Goal: Navigation & Orientation: Understand site structure

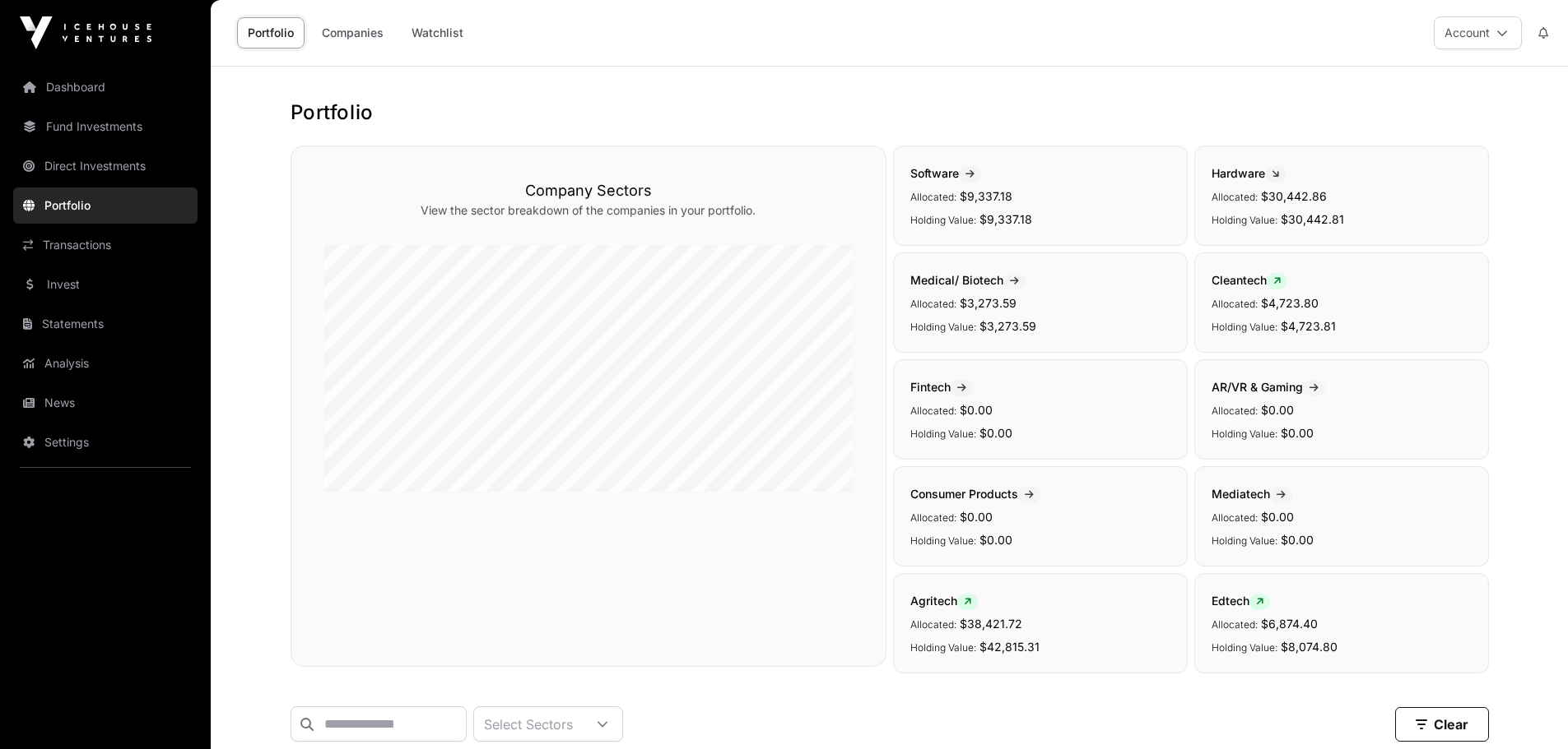
click at [77, 288] on link "Invest" at bounding box center [105, 285] width 185 height 37
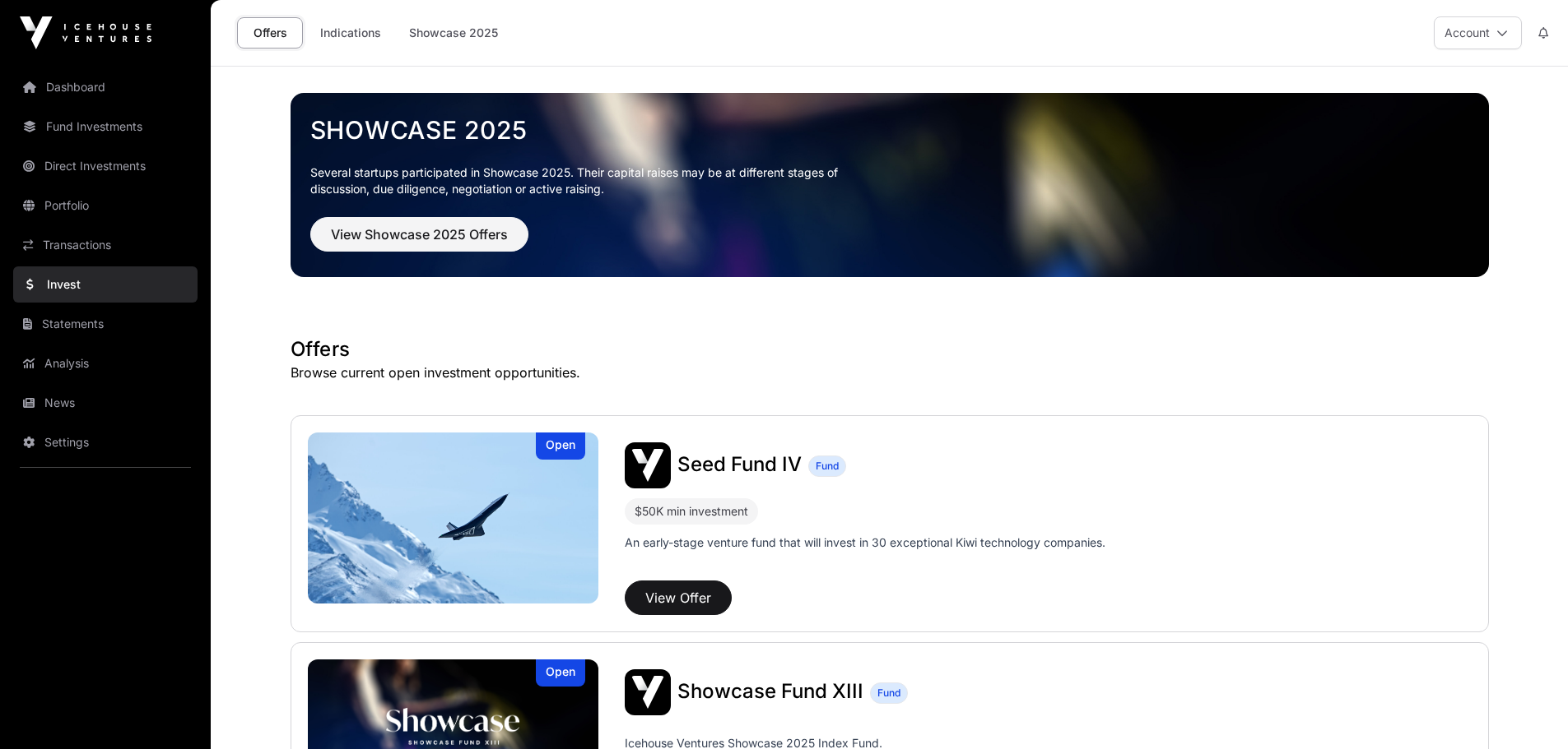
click at [78, 323] on link "Statements" at bounding box center [105, 324] width 185 height 37
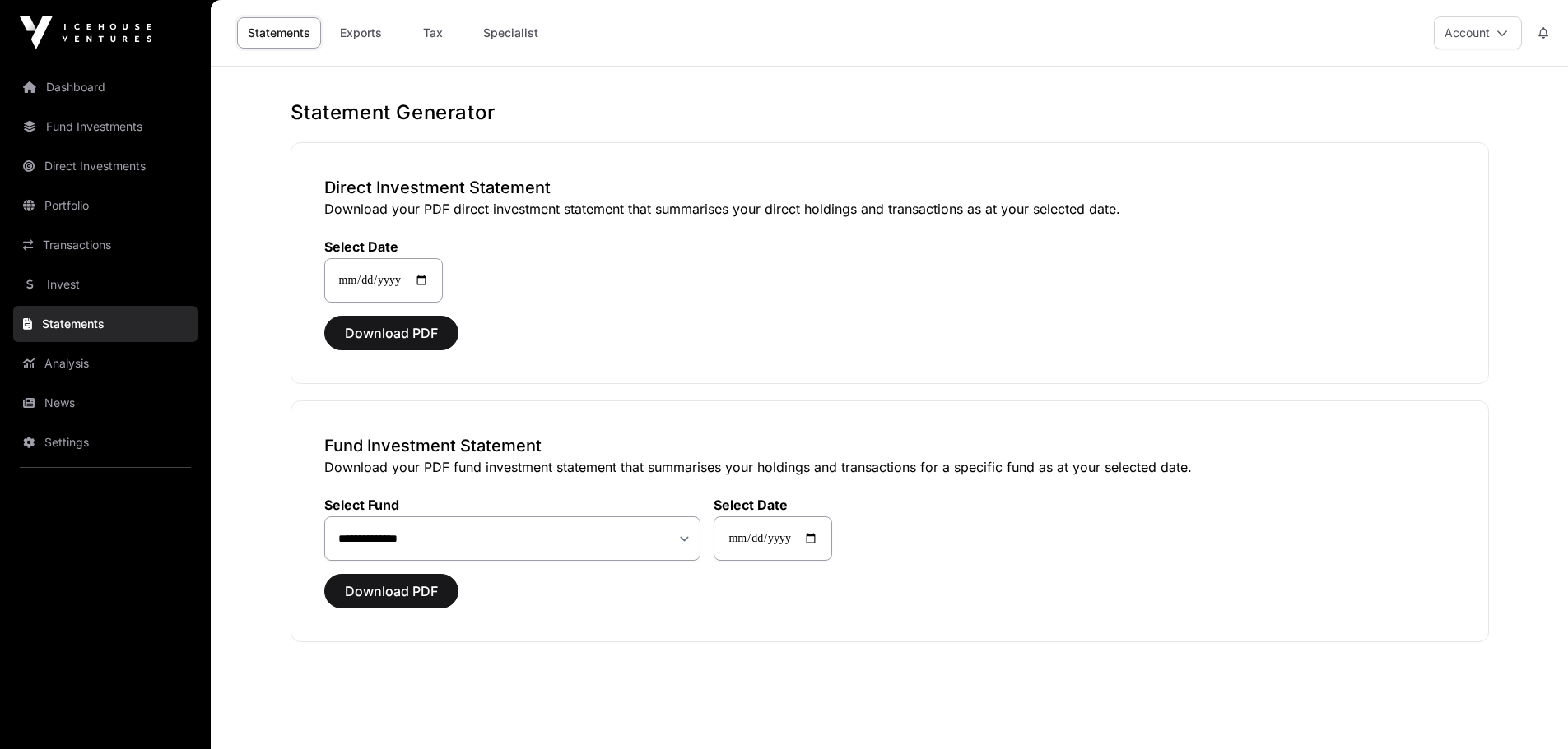
click at [80, 362] on link "Analysis" at bounding box center [105, 363] width 185 height 37
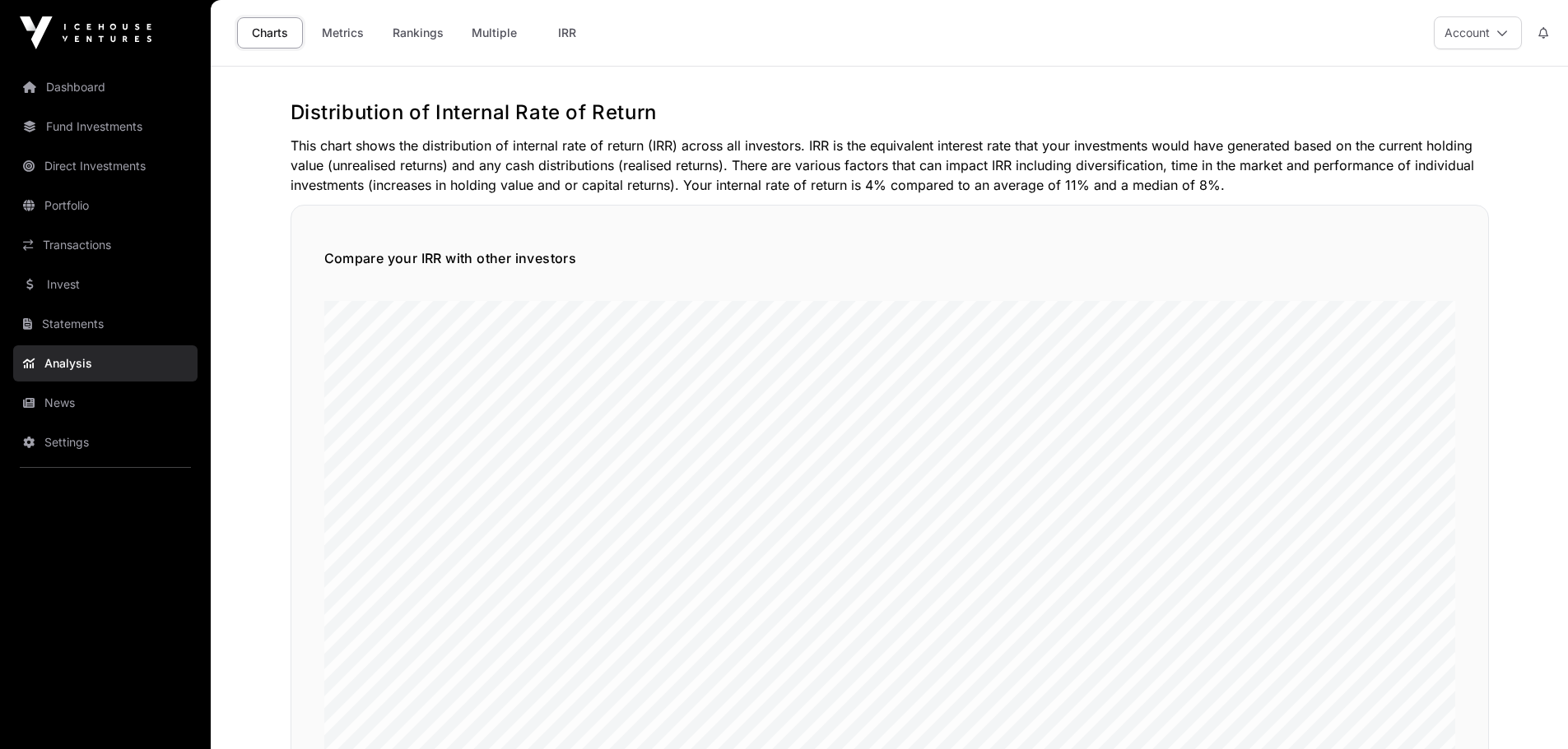
click at [78, 404] on link "News" at bounding box center [105, 403] width 185 height 37
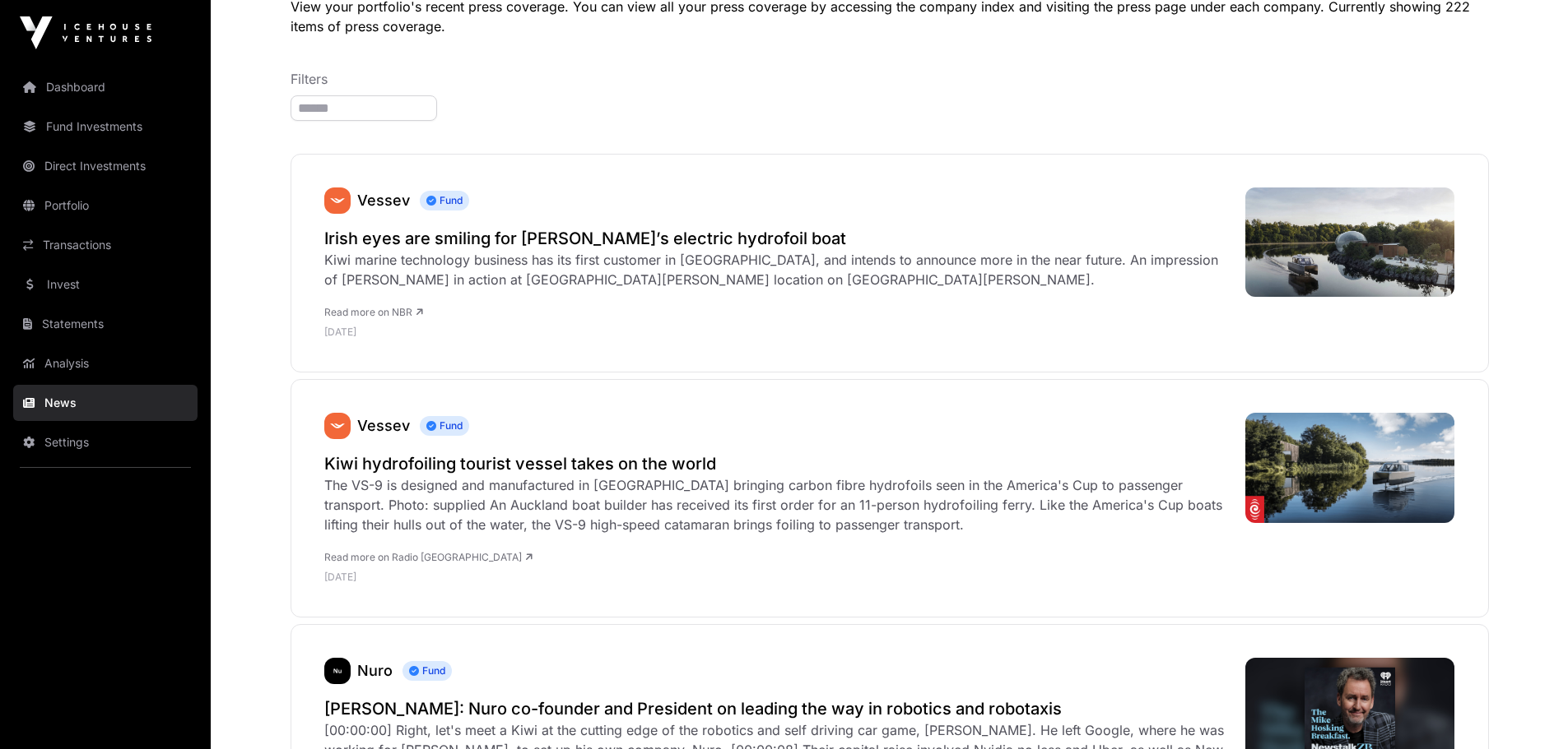
scroll to position [45, 0]
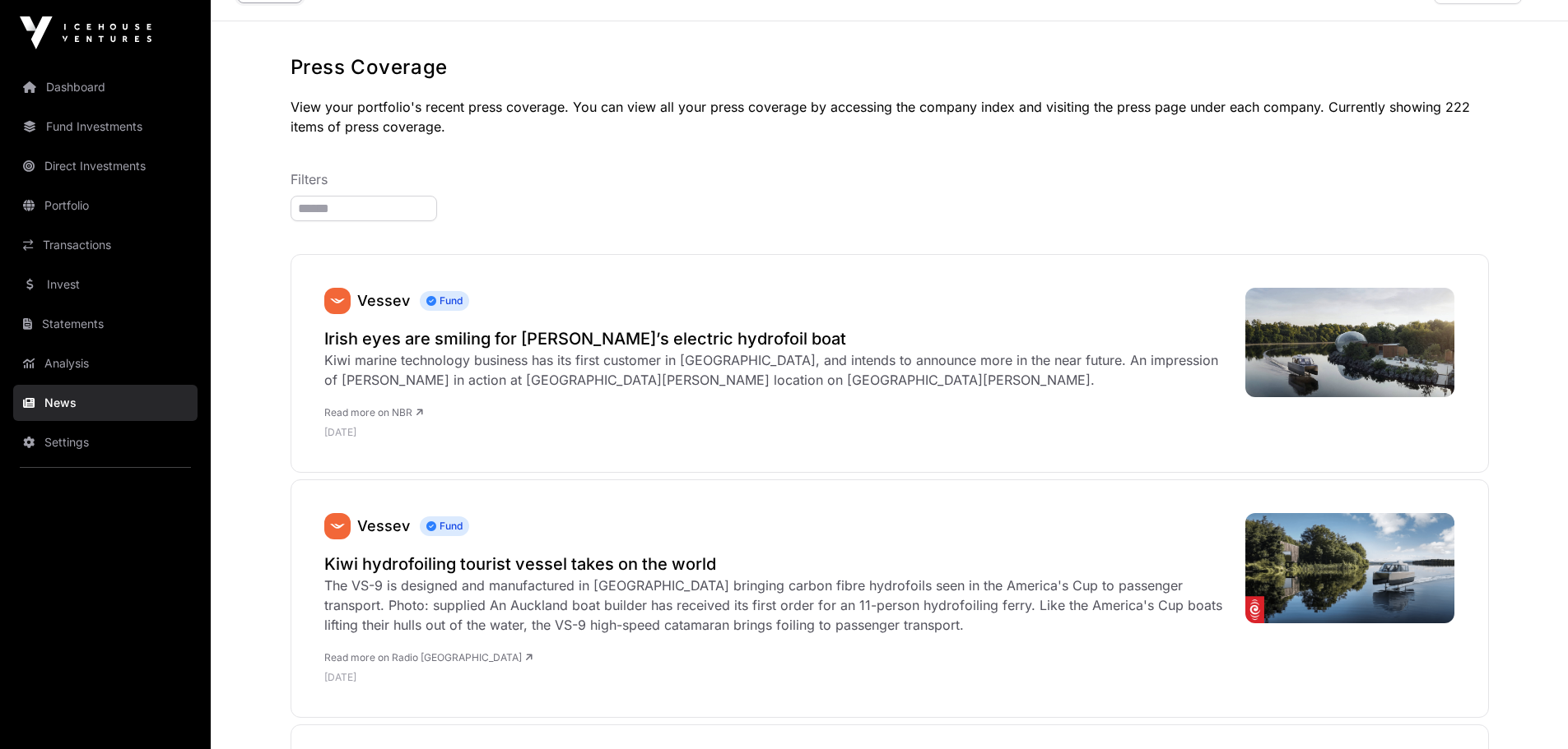
click at [78, 91] on link "Dashboard" at bounding box center [105, 87] width 185 height 37
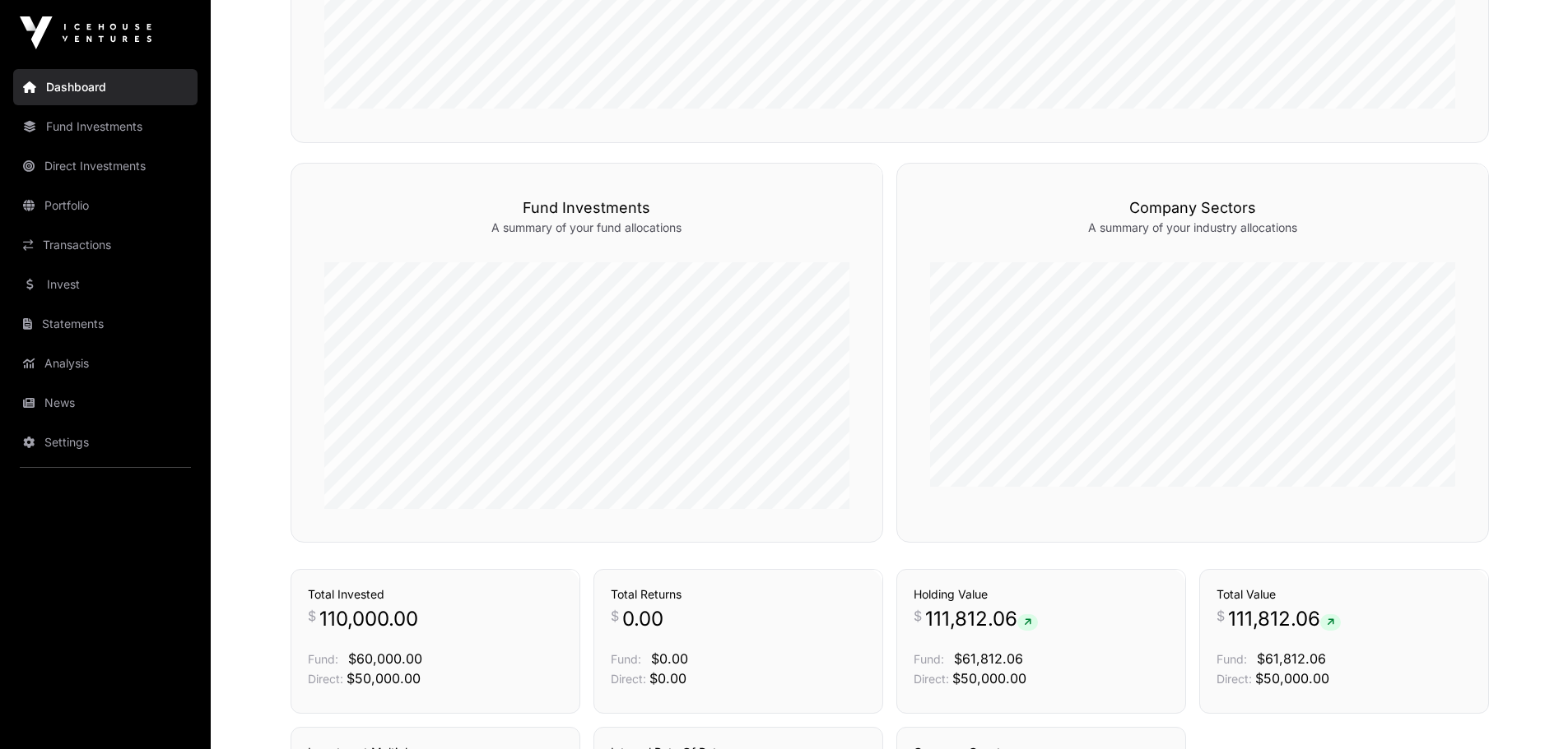
scroll to position [905, 0]
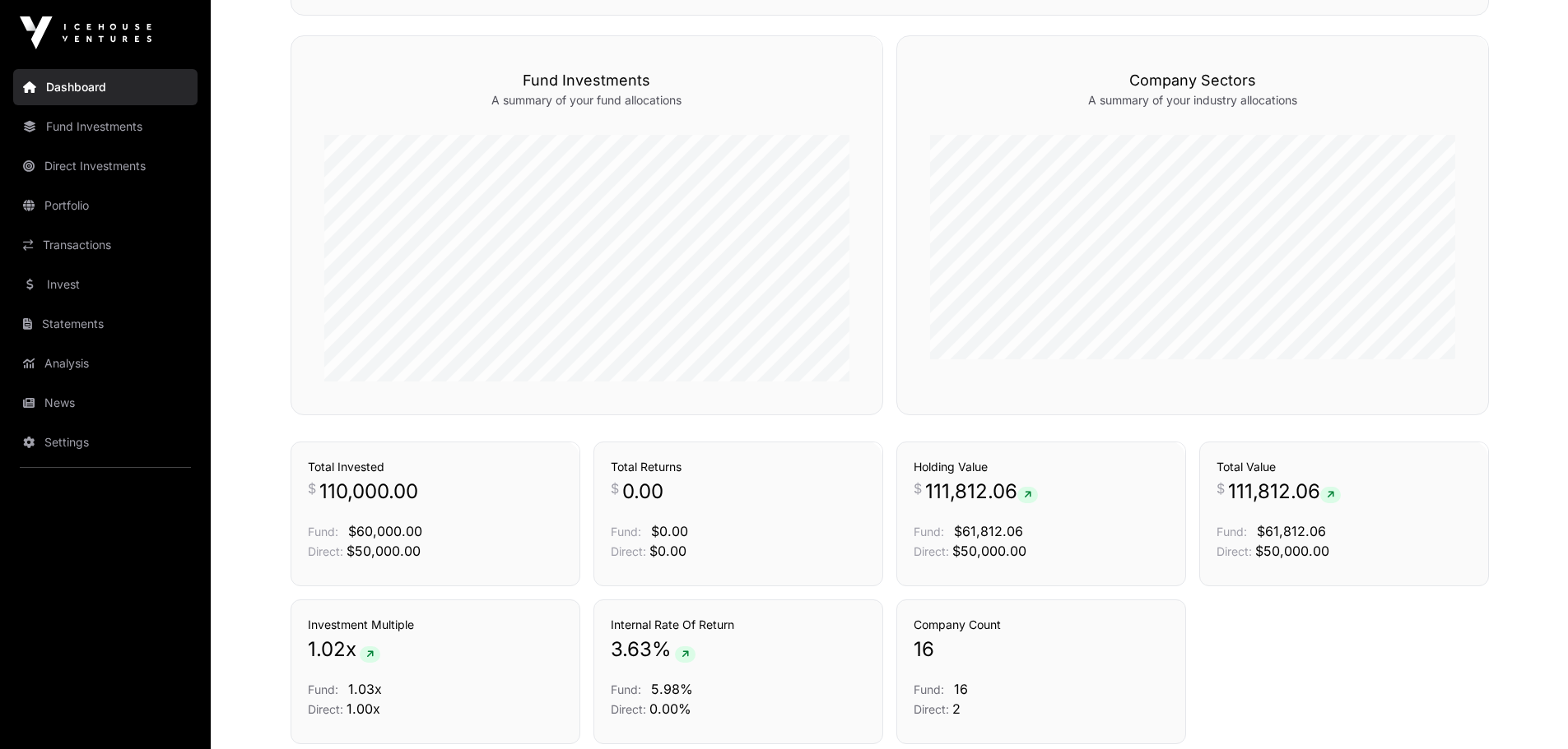
click at [1354, 677] on div "Investment Multiple 1.02 x Fund: 1.03x Direct: 1.00x Internal Rate Of Return 3.…" at bounding box center [889, 672] width 1198 height 145
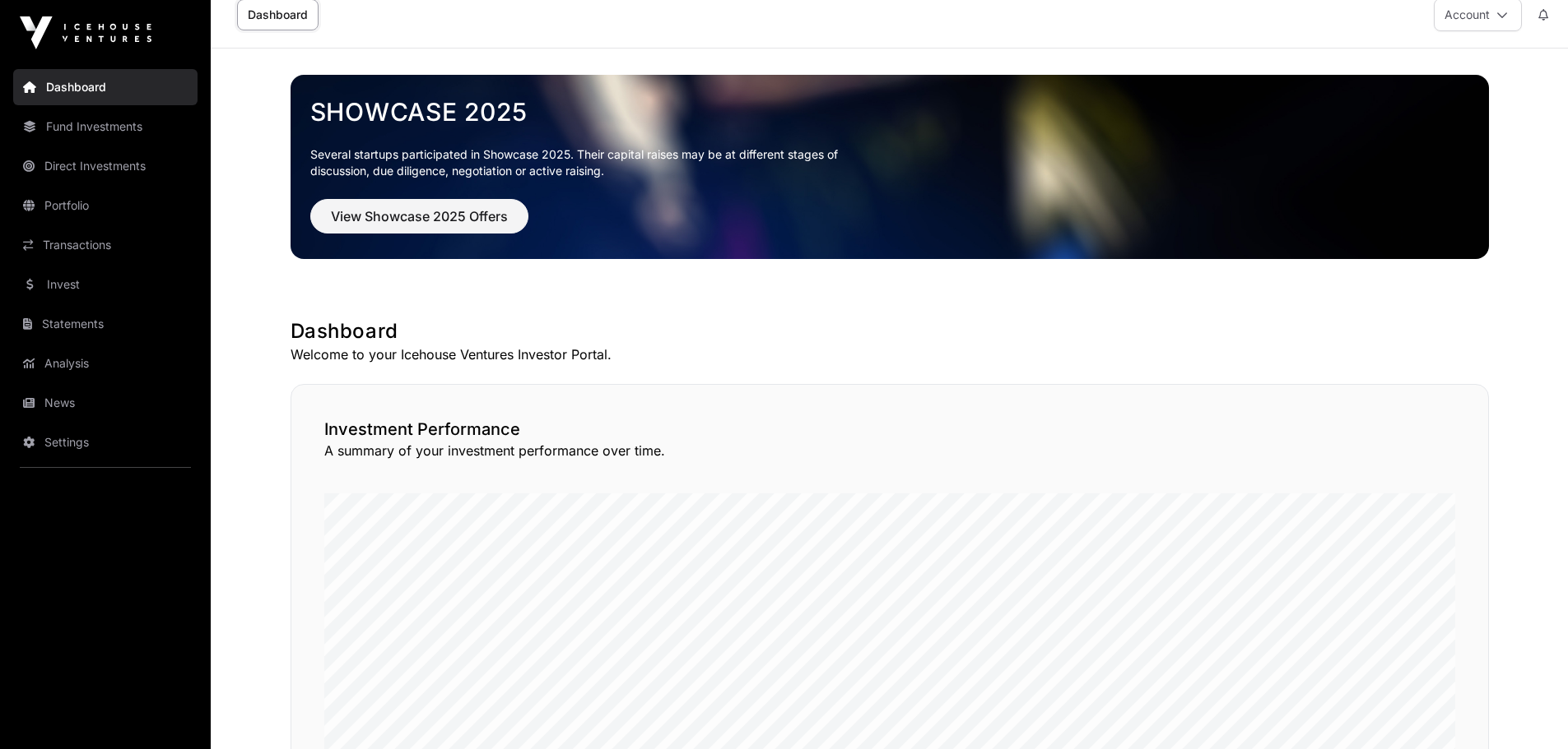
scroll to position [0, 0]
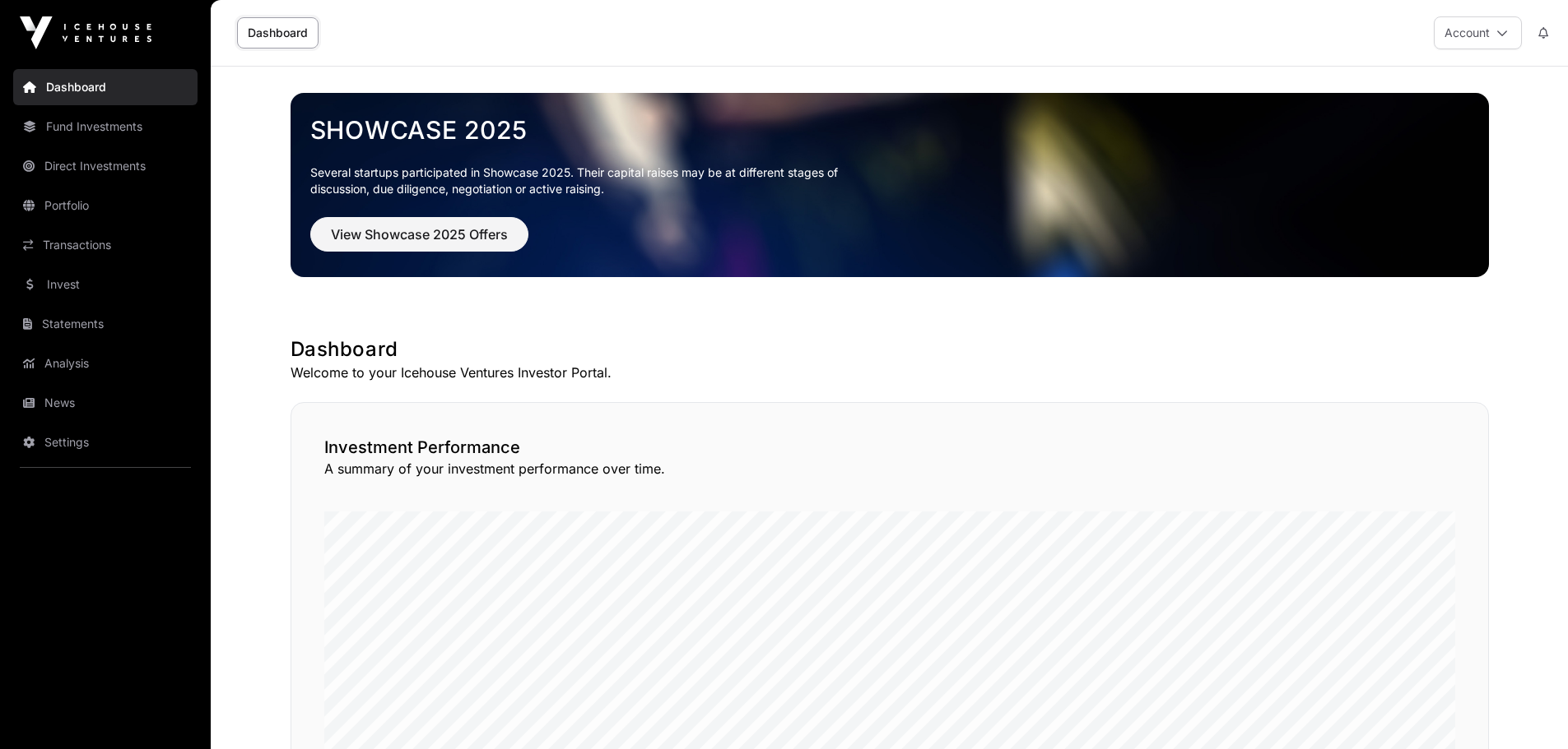
click at [105, 126] on link "Fund Investments" at bounding box center [105, 126] width 185 height 37
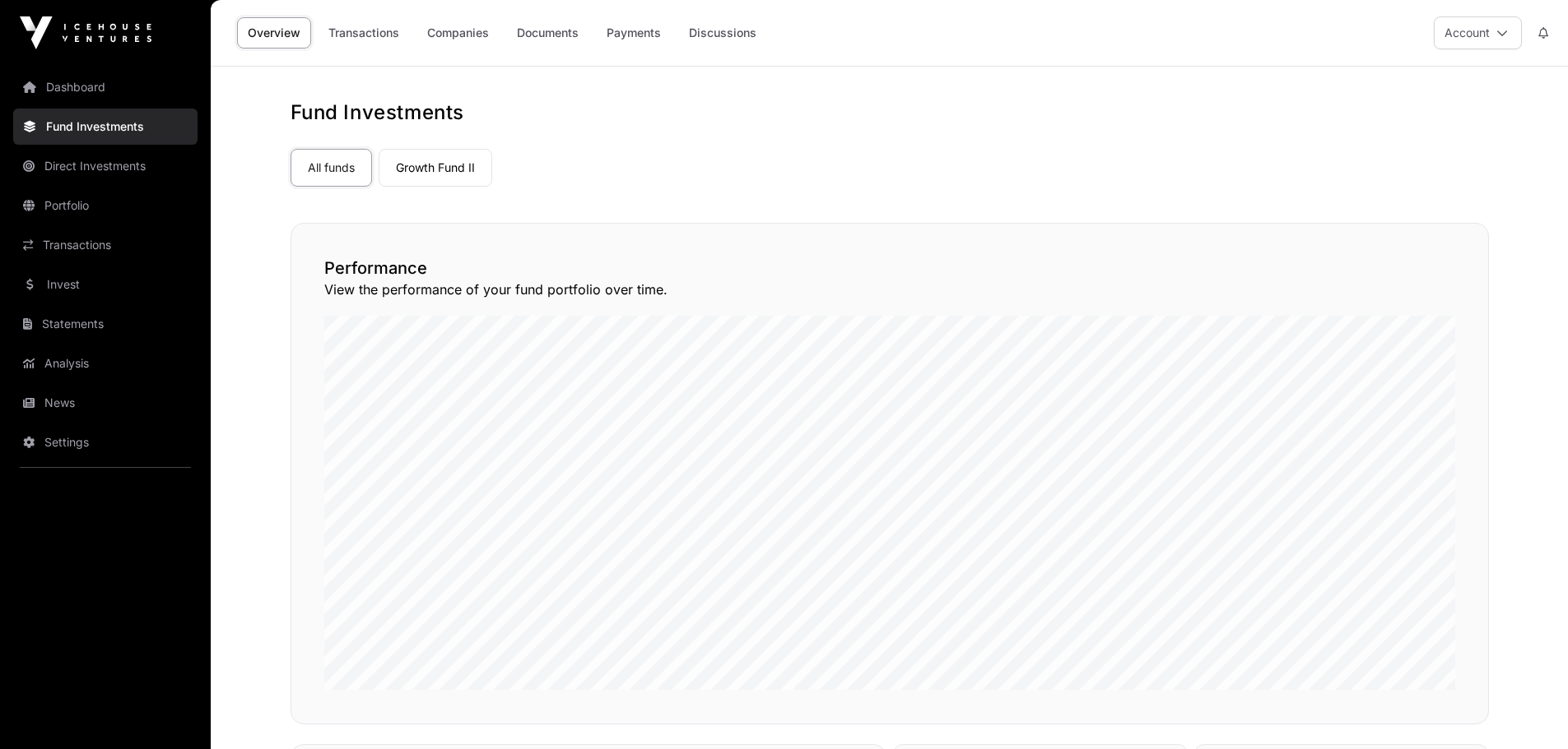
click at [465, 164] on link "Growth Fund II" at bounding box center [435, 168] width 113 height 37
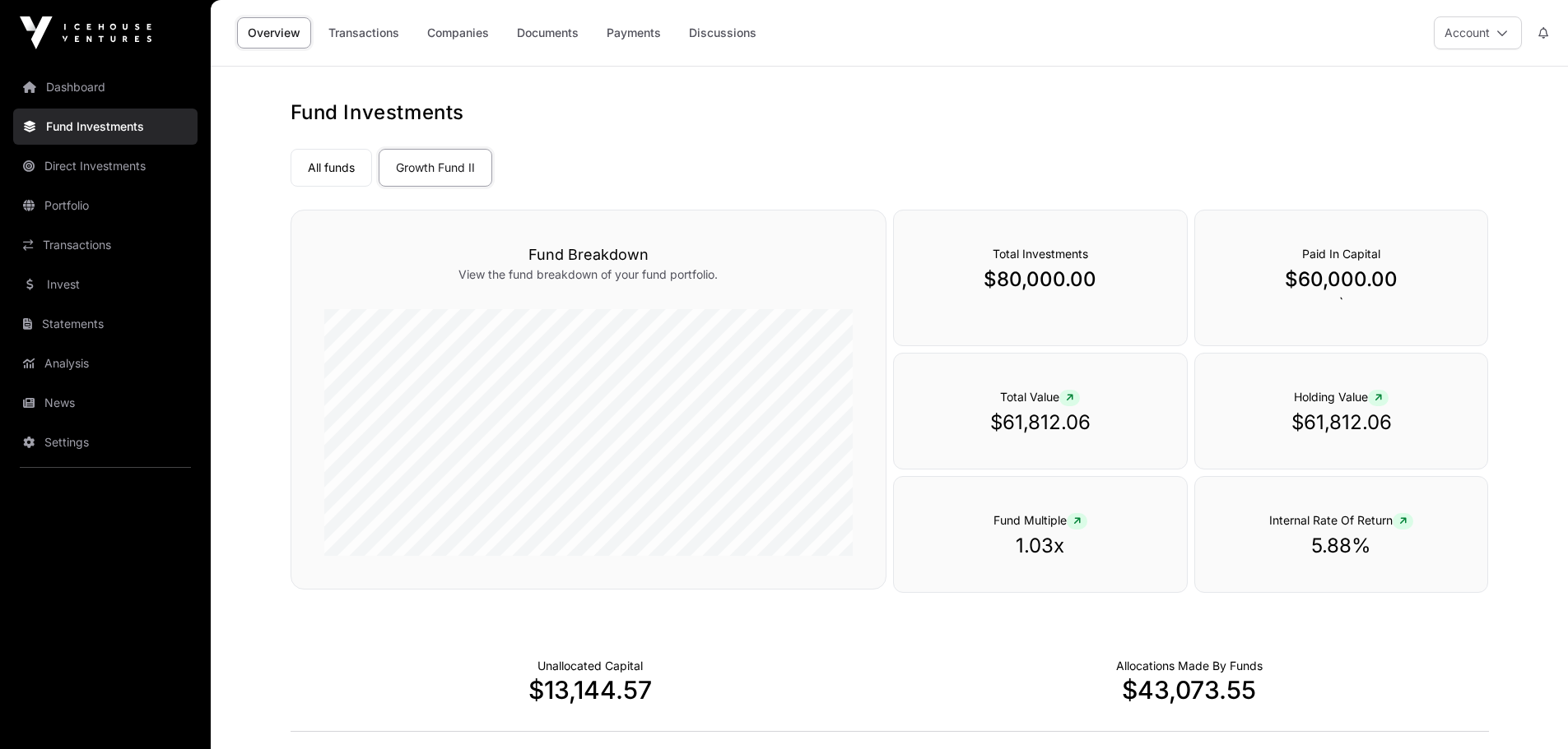
click at [124, 166] on link "Direct Investments" at bounding box center [105, 166] width 185 height 37
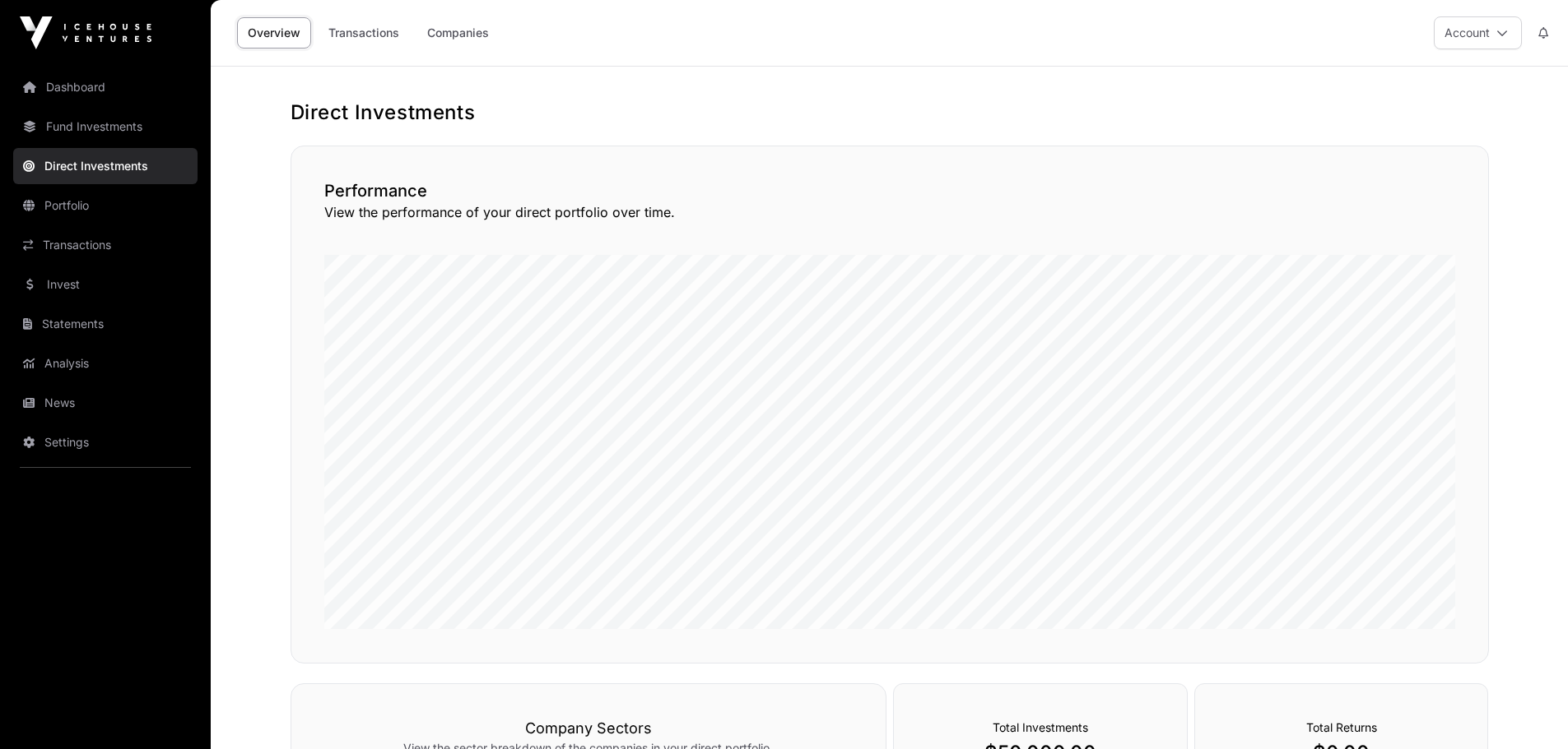
click at [365, 27] on link "Transactions" at bounding box center [363, 32] width 92 height 31
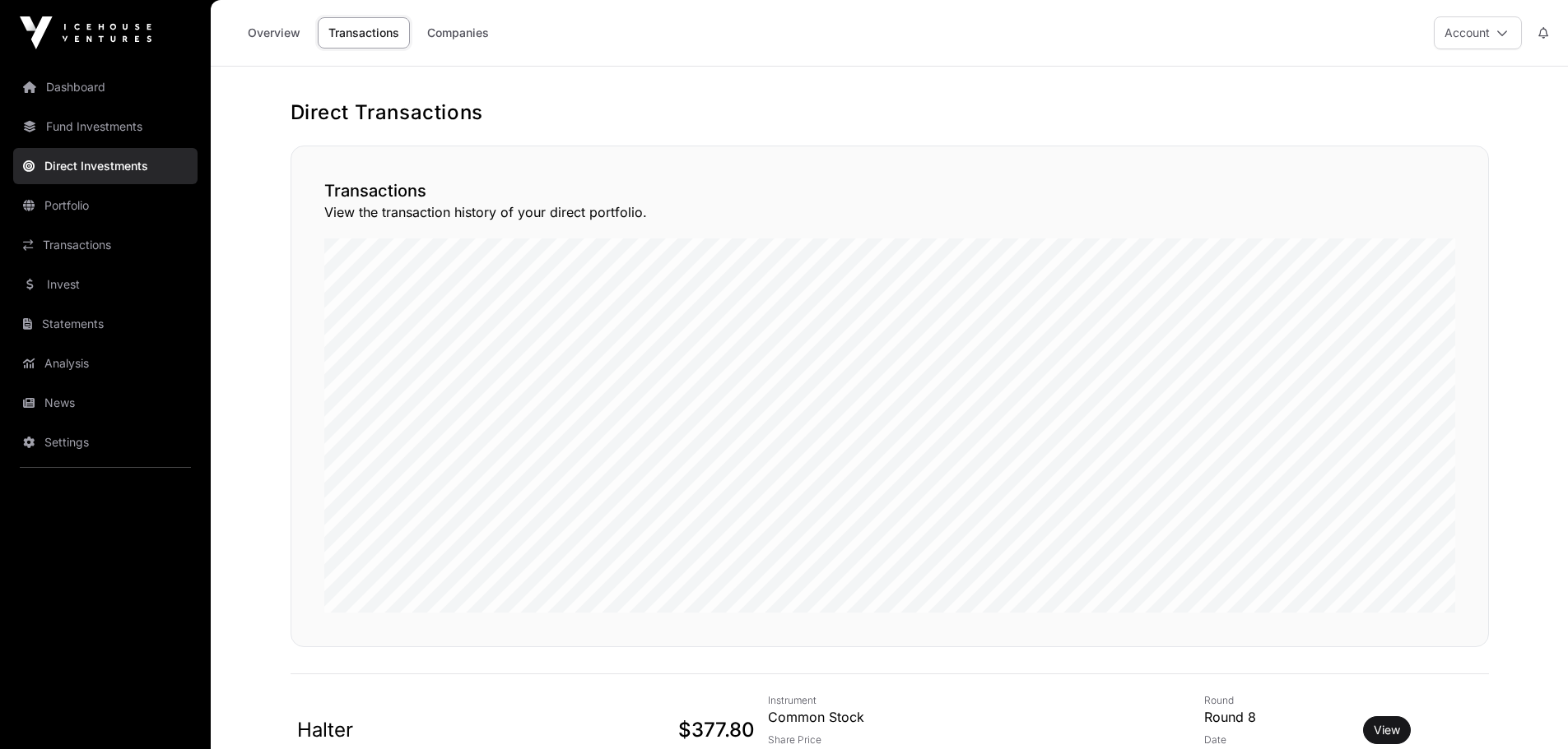
click at [471, 34] on link "Companies" at bounding box center [458, 32] width 83 height 31
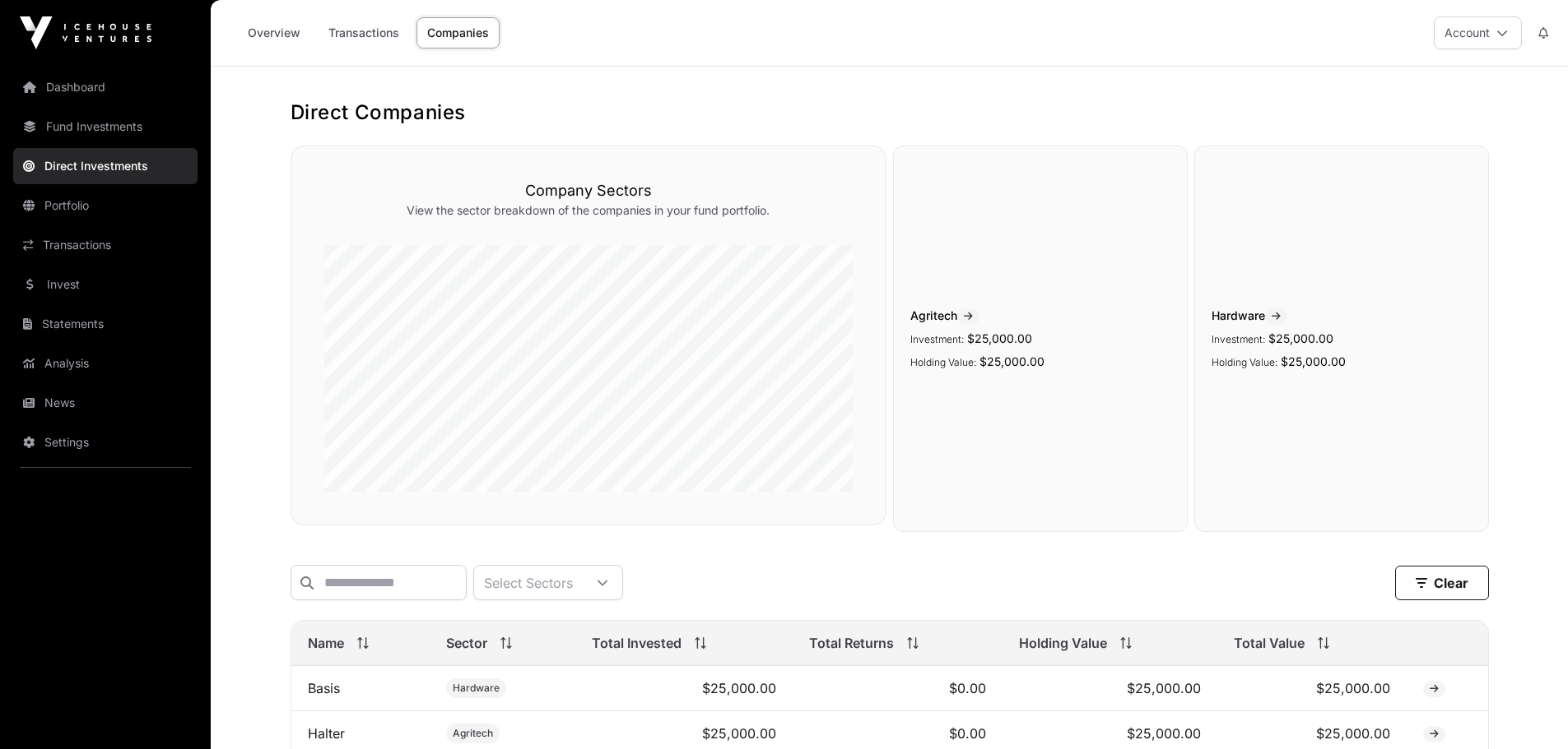
click at [74, 209] on link "Portfolio" at bounding box center [105, 205] width 185 height 37
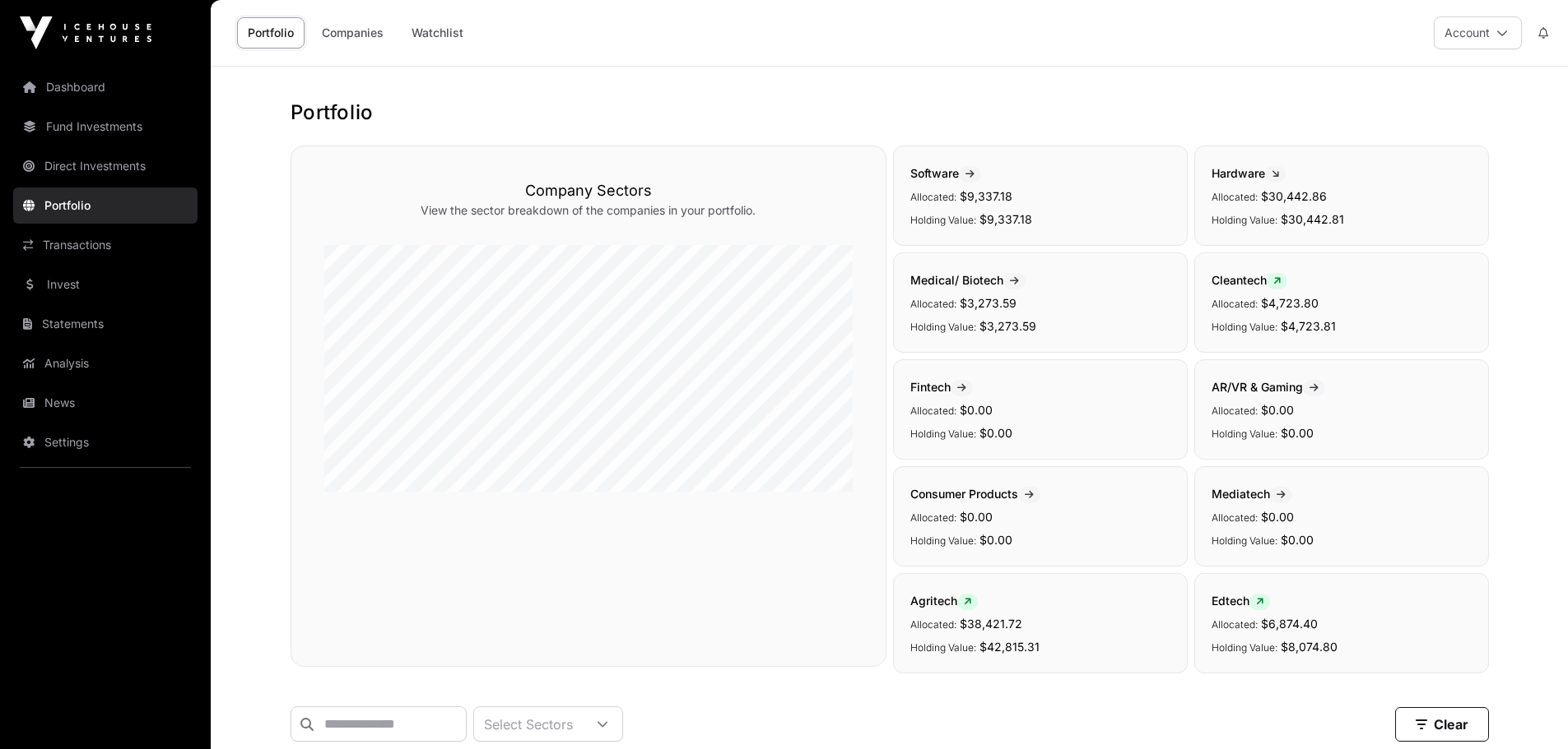
click at [370, 34] on link "Companies" at bounding box center [352, 32] width 83 height 31
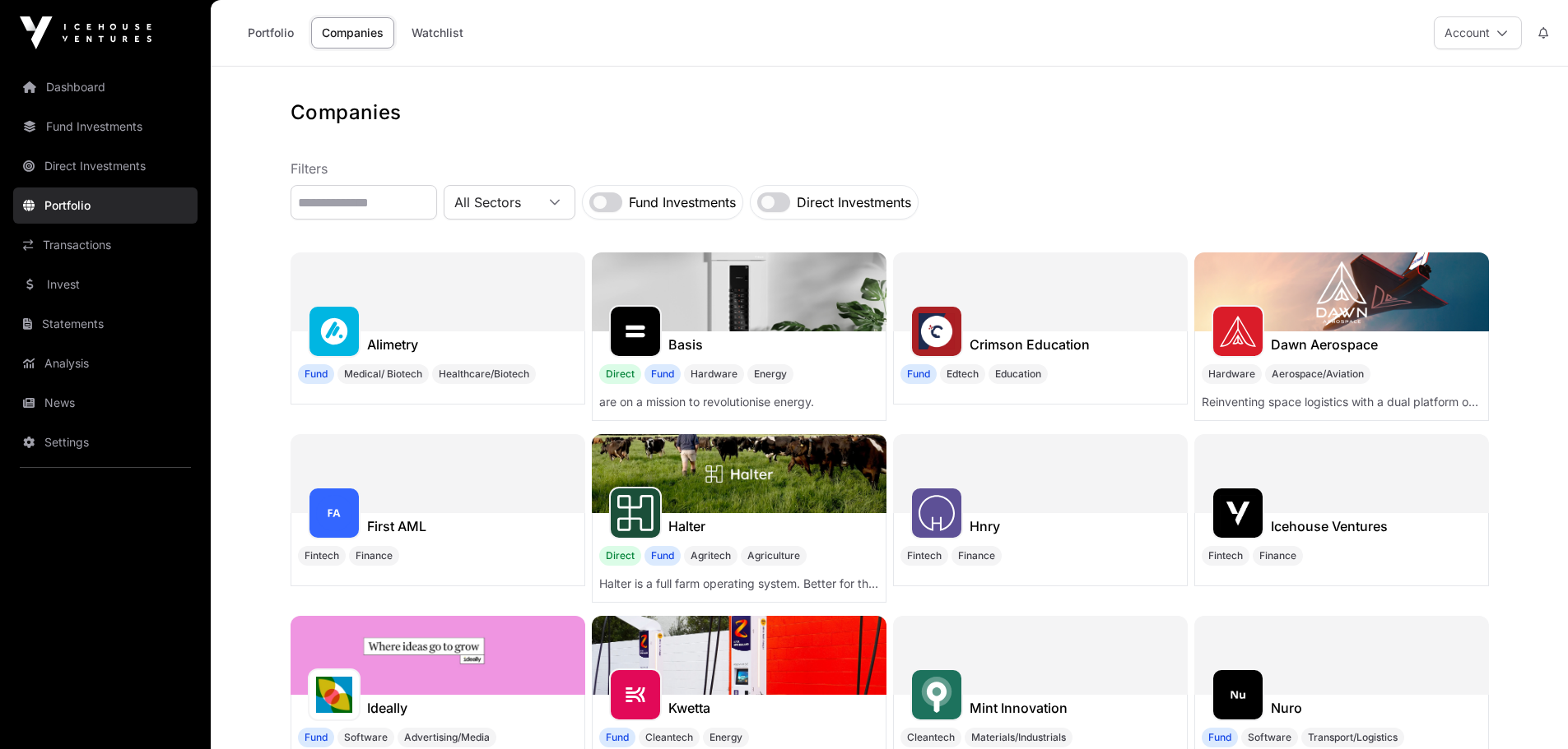
click at [629, 121] on h1 "Companies" at bounding box center [889, 112] width 1198 height 26
click at [431, 23] on link "Watchlist" at bounding box center [437, 32] width 73 height 31
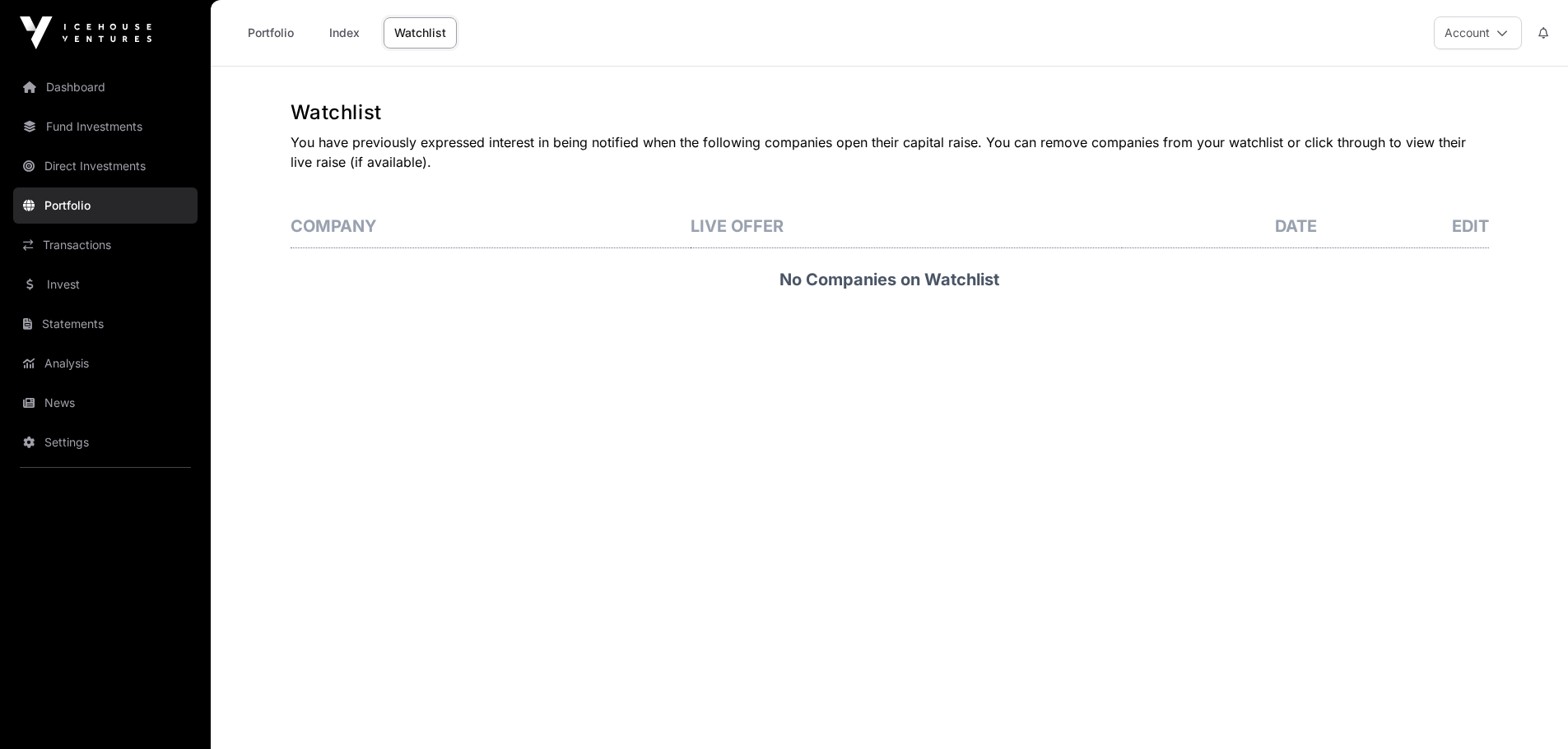
click at [879, 301] on h3 "No Companies on Watchlist" at bounding box center [889, 279] width 1198 height 63
click at [94, 242] on link "Transactions" at bounding box center [105, 245] width 185 height 37
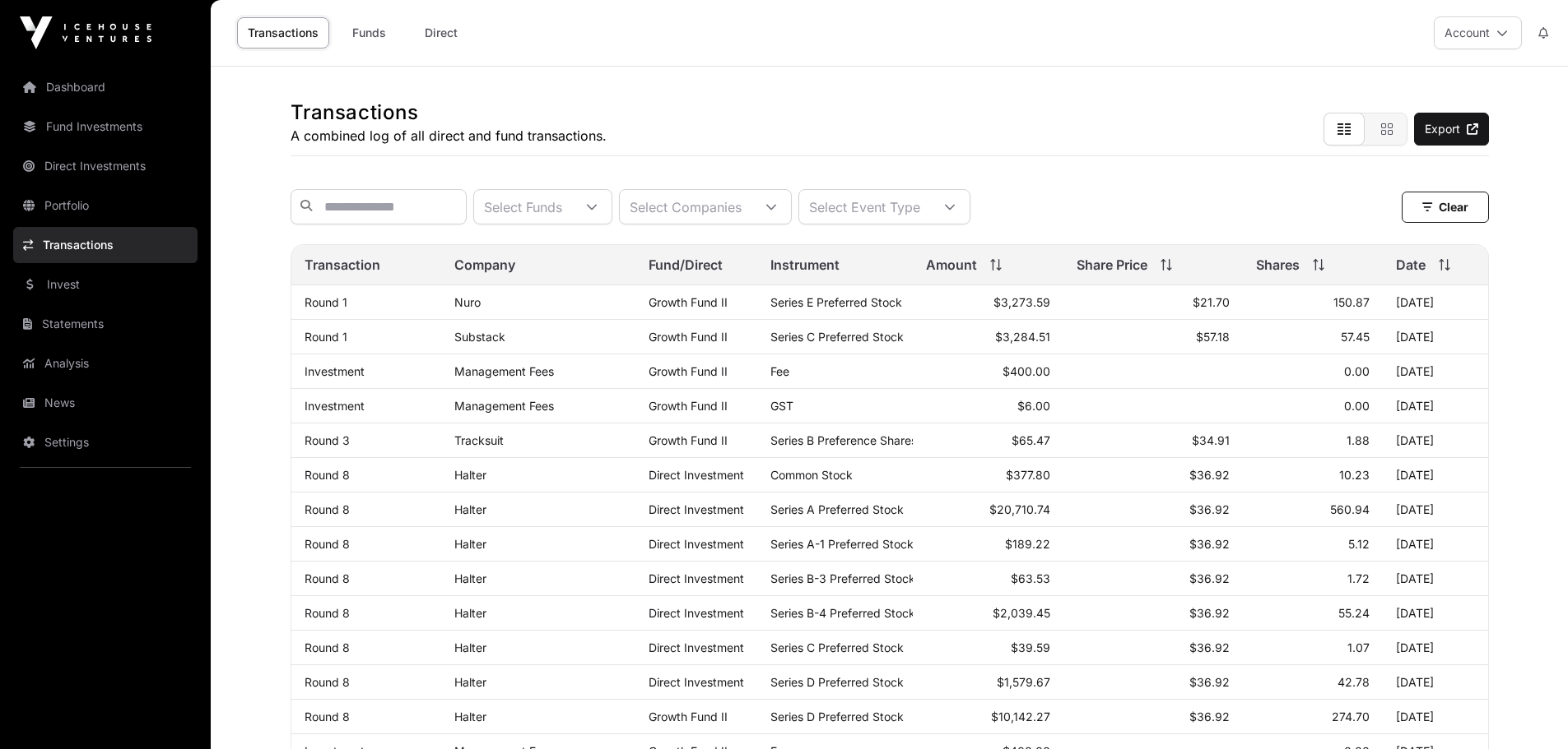
click at [469, 448] on link "Tracksuit" at bounding box center [479, 440] width 50 height 14
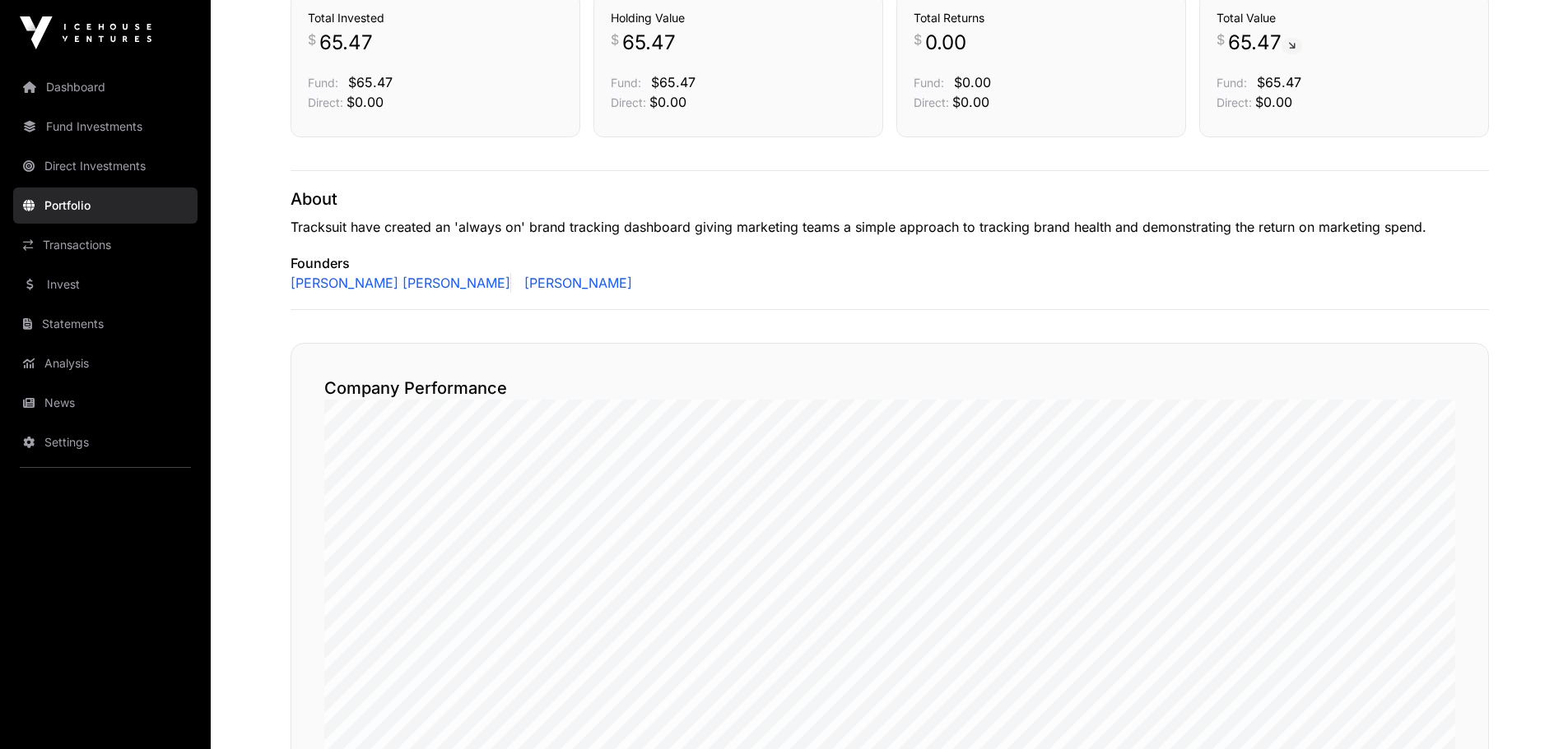
scroll to position [292, 0]
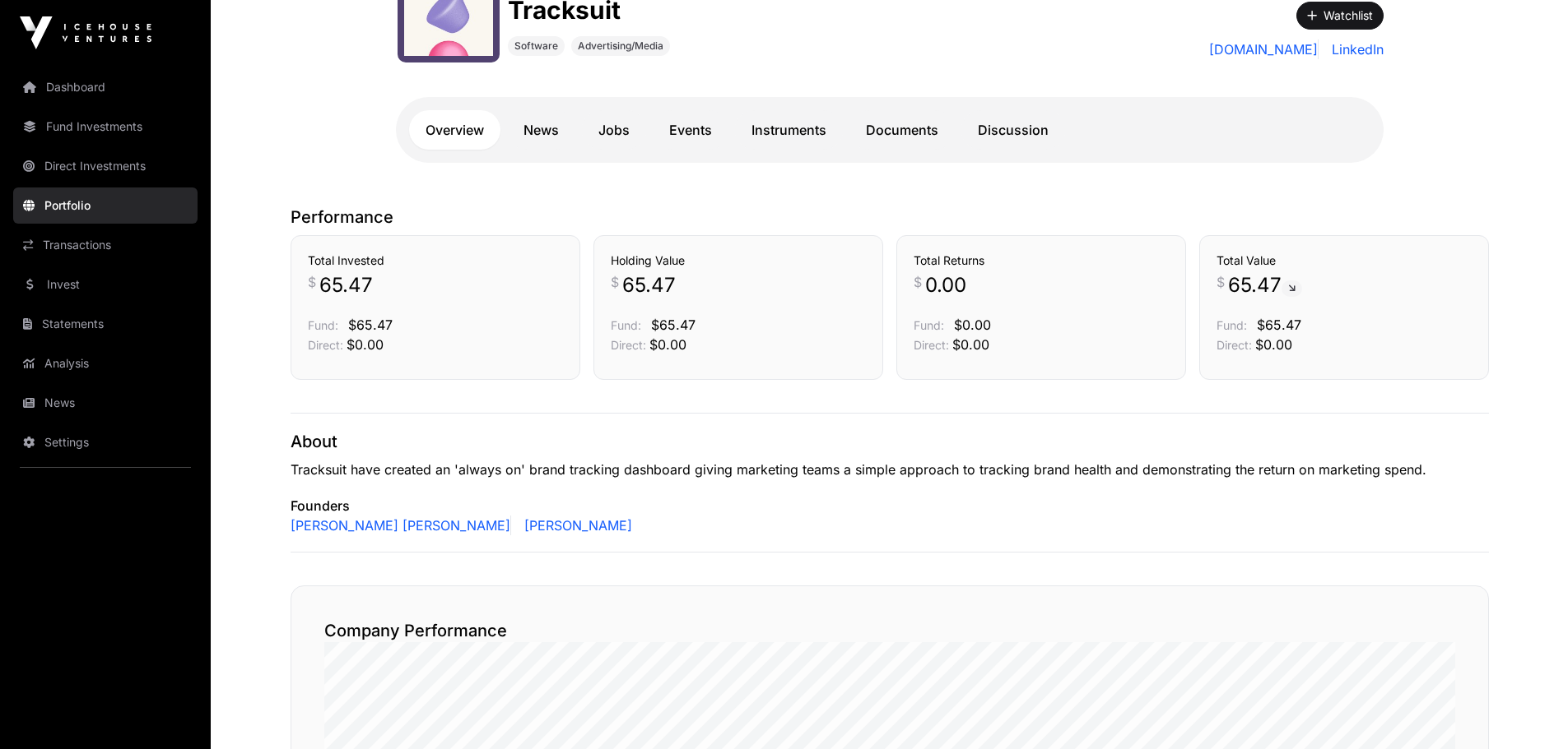
click at [546, 128] on link "News" at bounding box center [540, 130] width 68 height 39
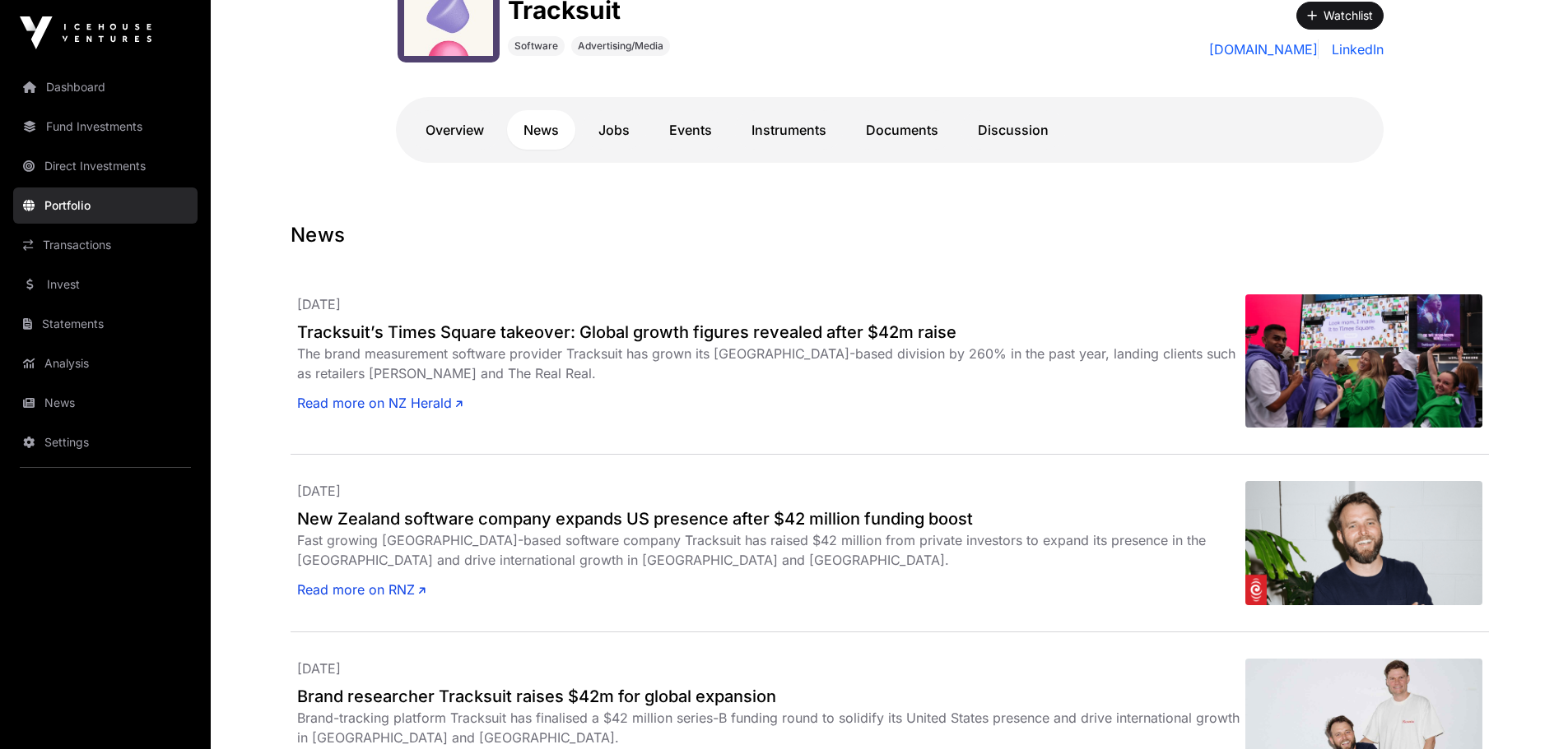
click at [806, 125] on link "Instruments" at bounding box center [789, 130] width 108 height 39
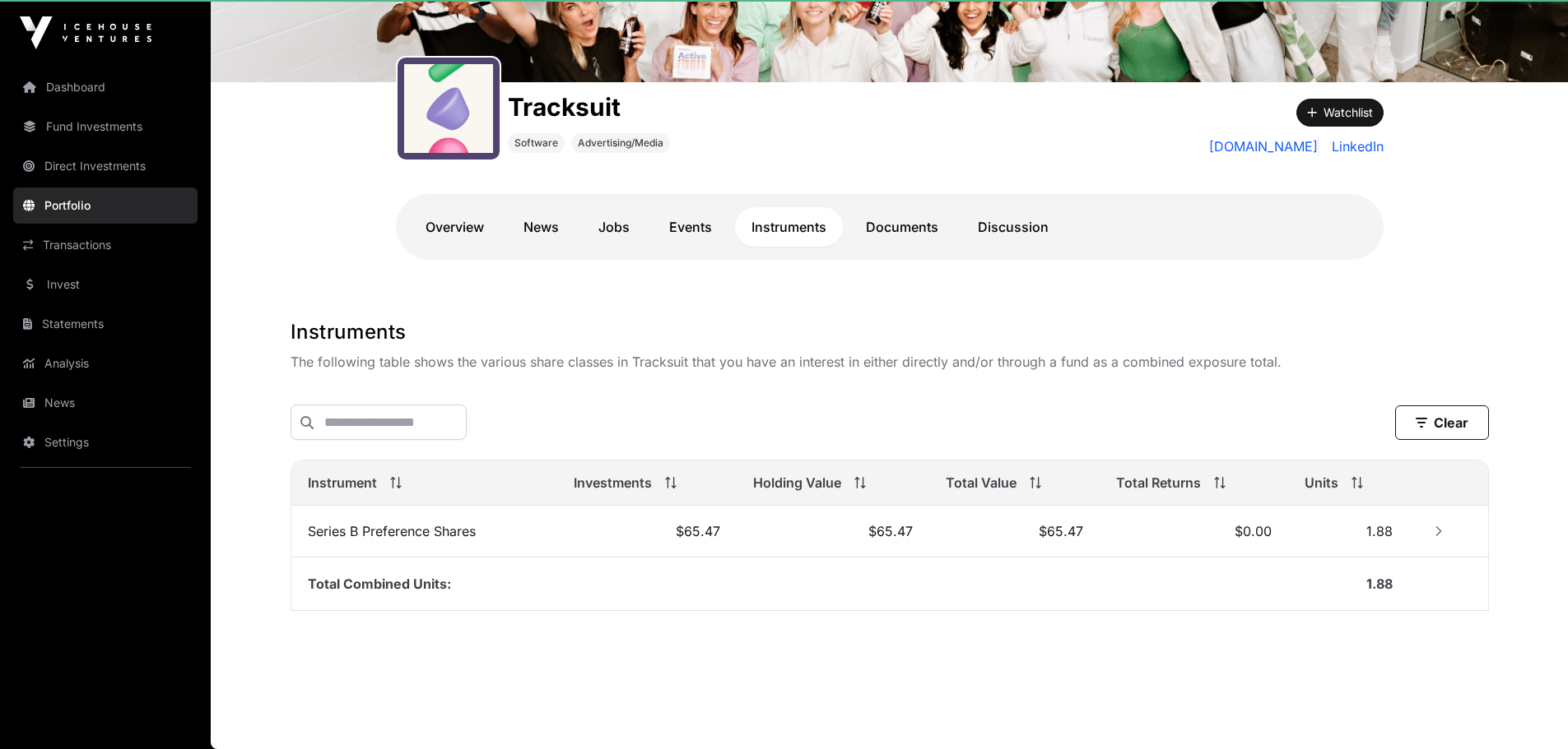
scroll to position [198, 0]
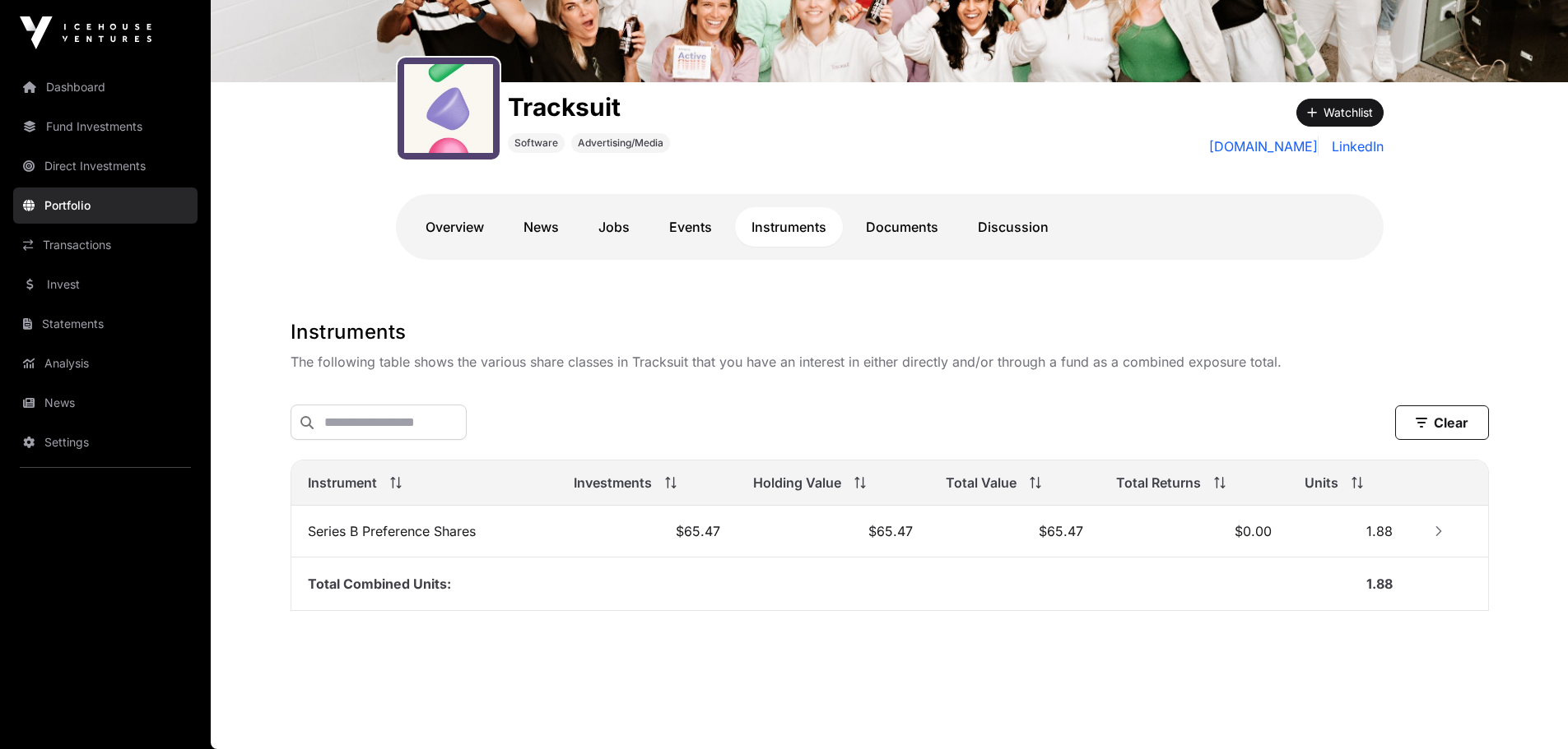
click at [451, 539] on td "Series B Preference Shares" at bounding box center [424, 531] width 266 height 51
click at [895, 228] on link "Documents" at bounding box center [902, 227] width 105 height 39
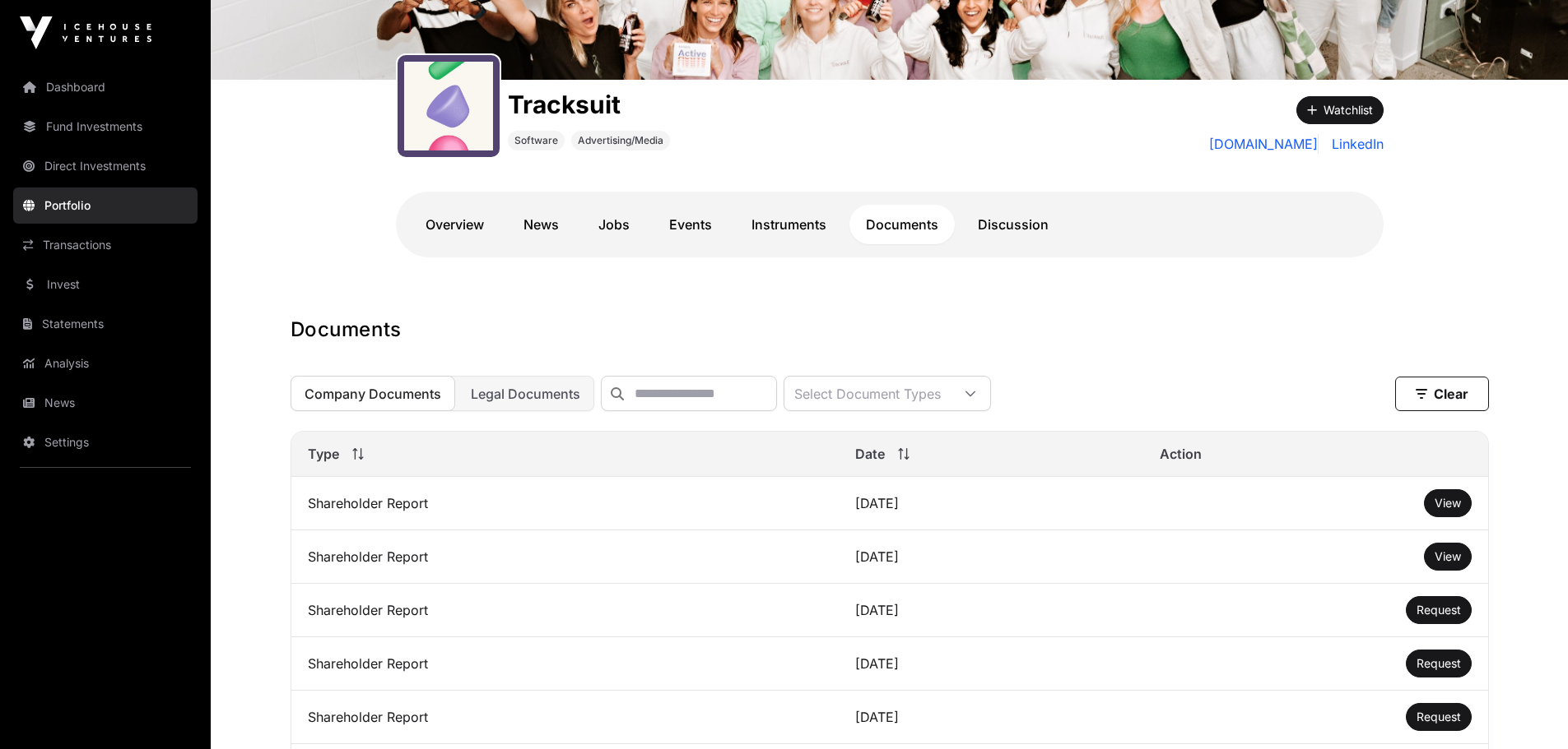
click at [1449, 510] on span "View" at bounding box center [1448, 503] width 26 height 14
click at [998, 220] on link "Discussion" at bounding box center [1013, 225] width 104 height 39
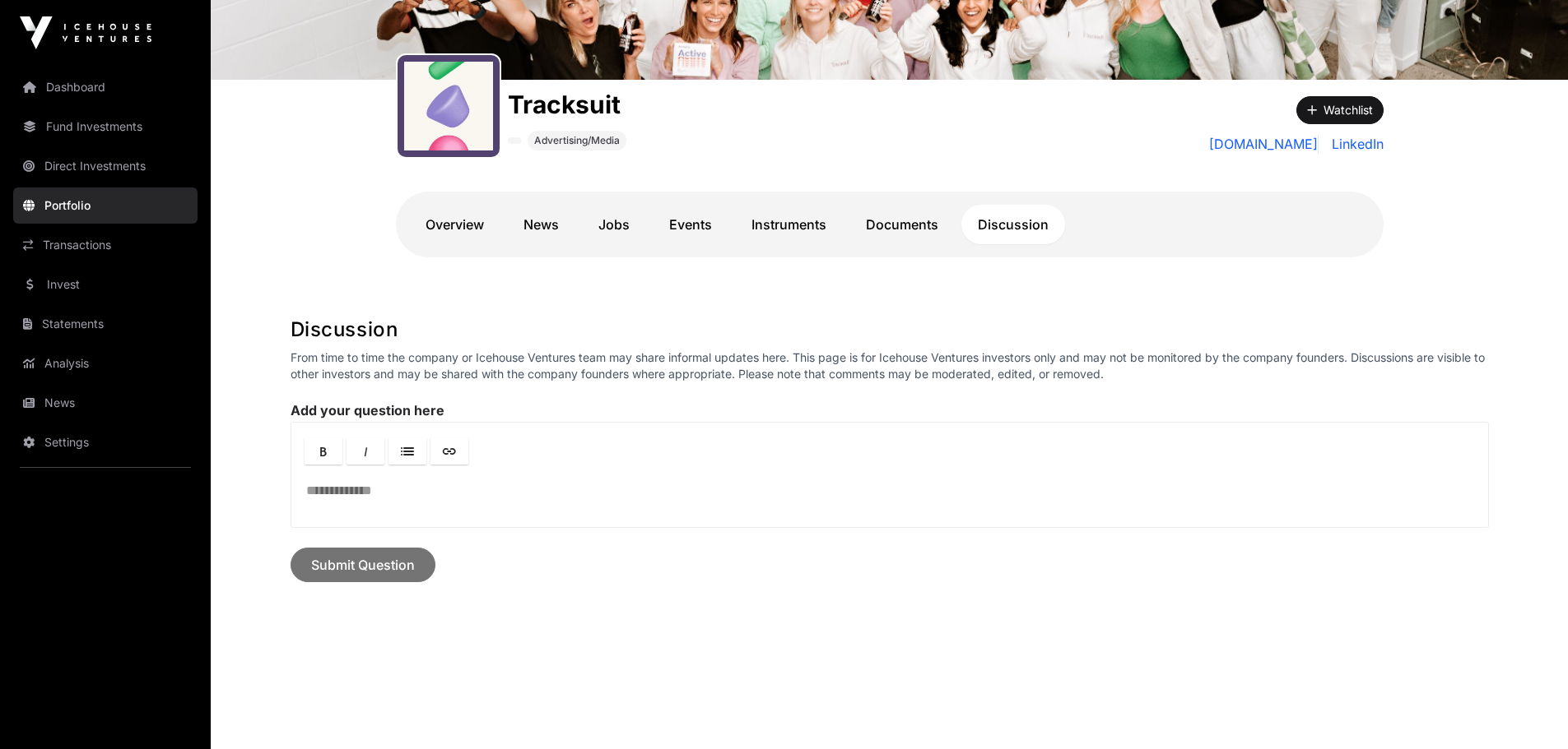
click at [55, 247] on link "Transactions" at bounding box center [105, 245] width 185 height 37
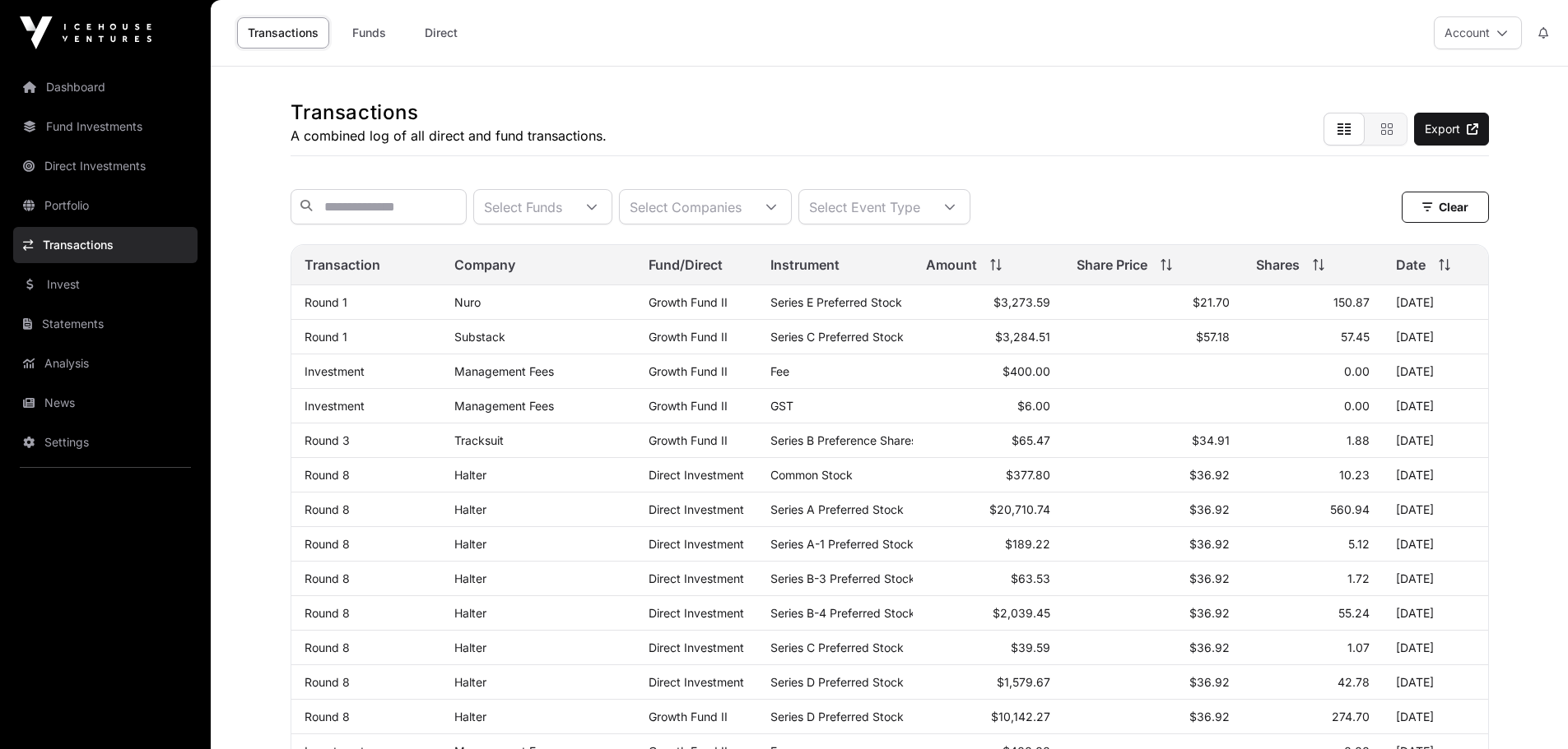
click at [93, 284] on link "Invest" at bounding box center [105, 285] width 185 height 37
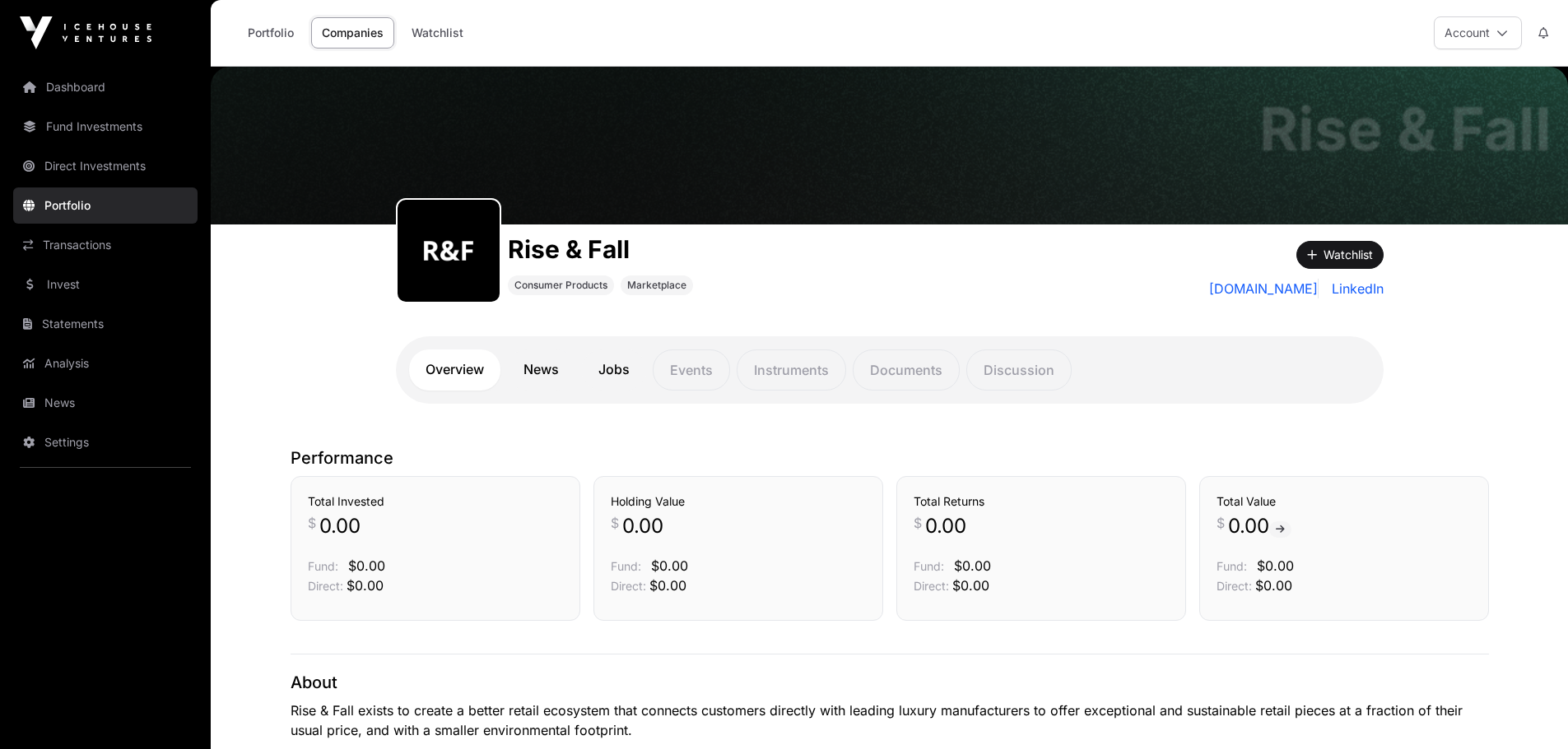
click at [540, 376] on link "News" at bounding box center [540, 370] width 68 height 41
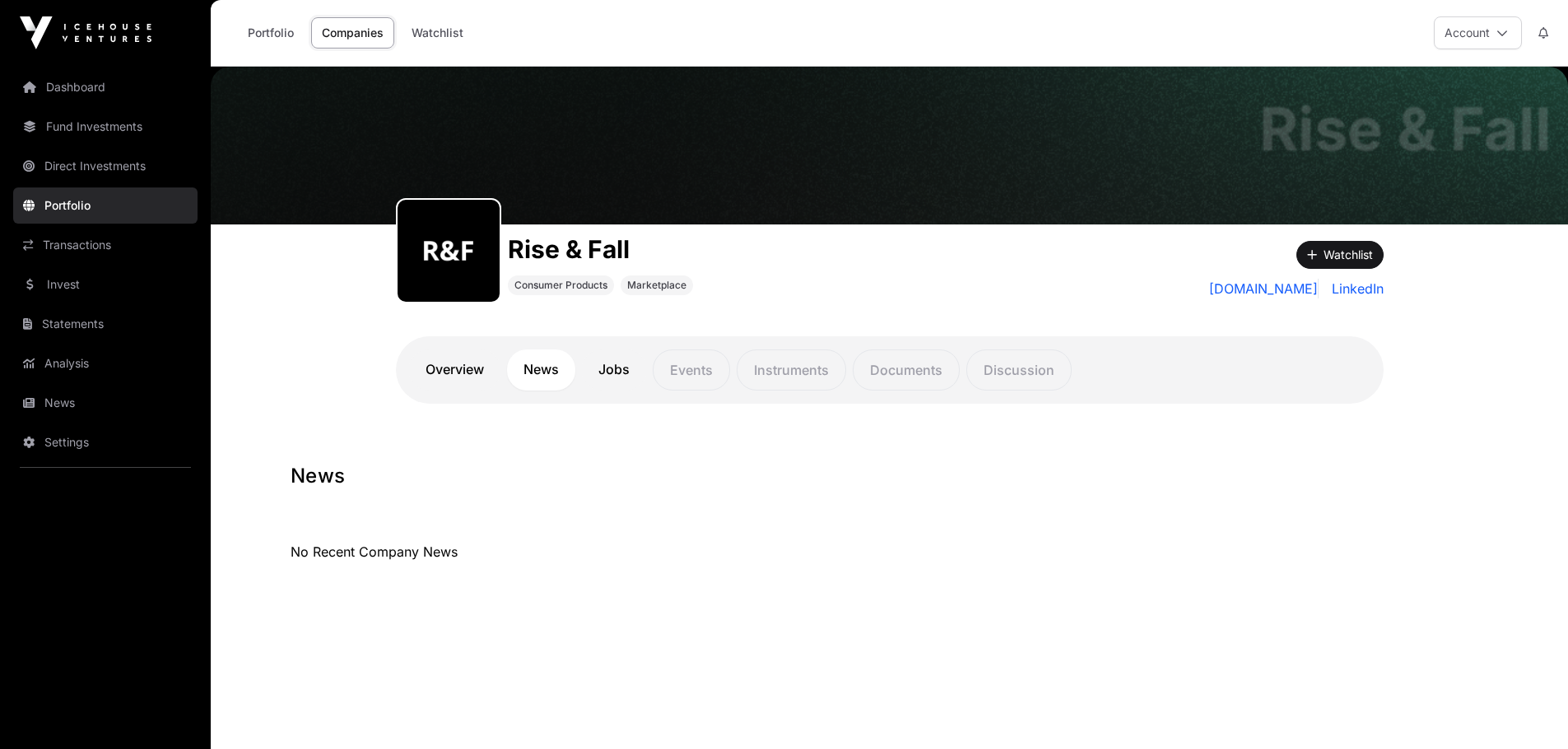
click at [621, 376] on link "Jobs" at bounding box center [614, 370] width 65 height 41
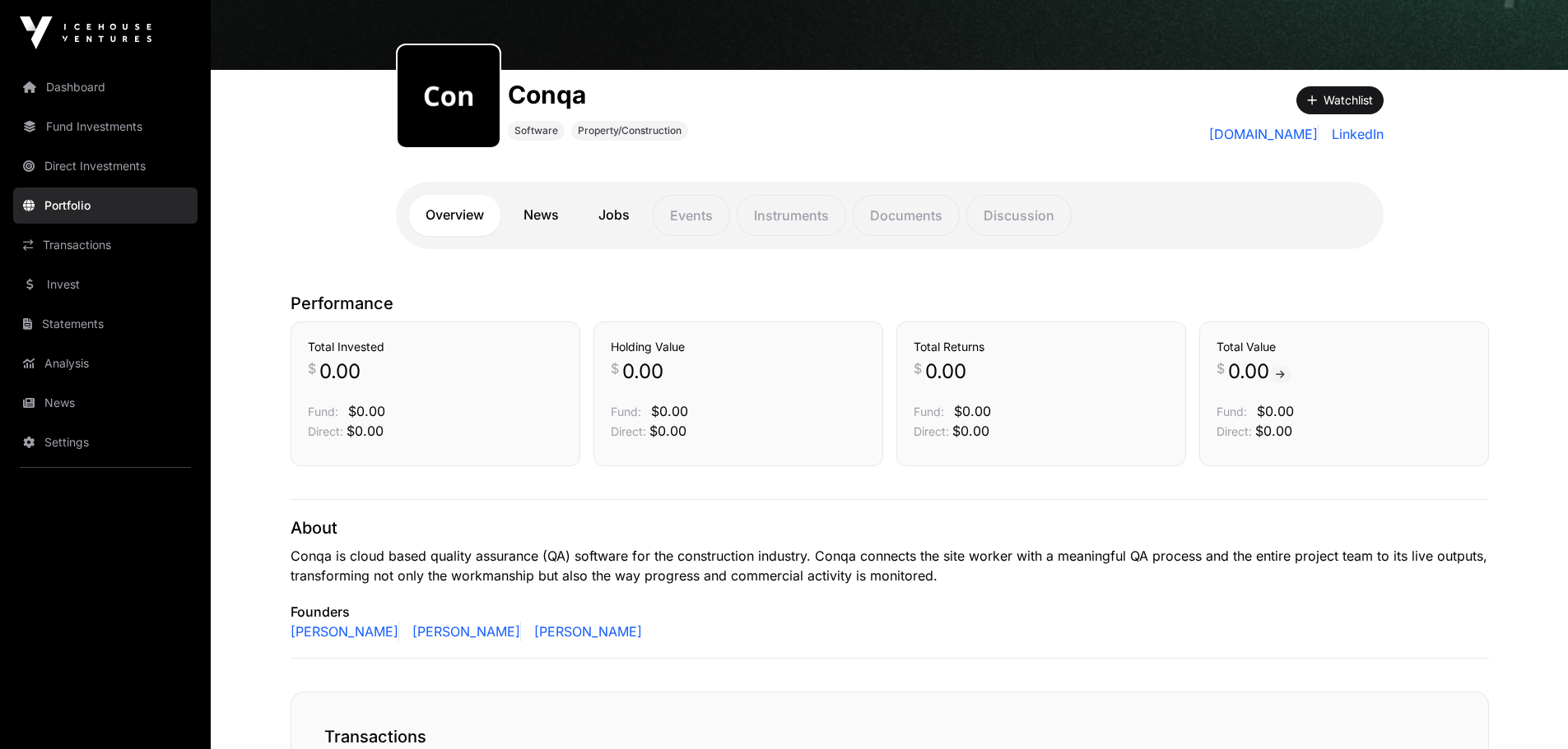
scroll to position [165, 0]
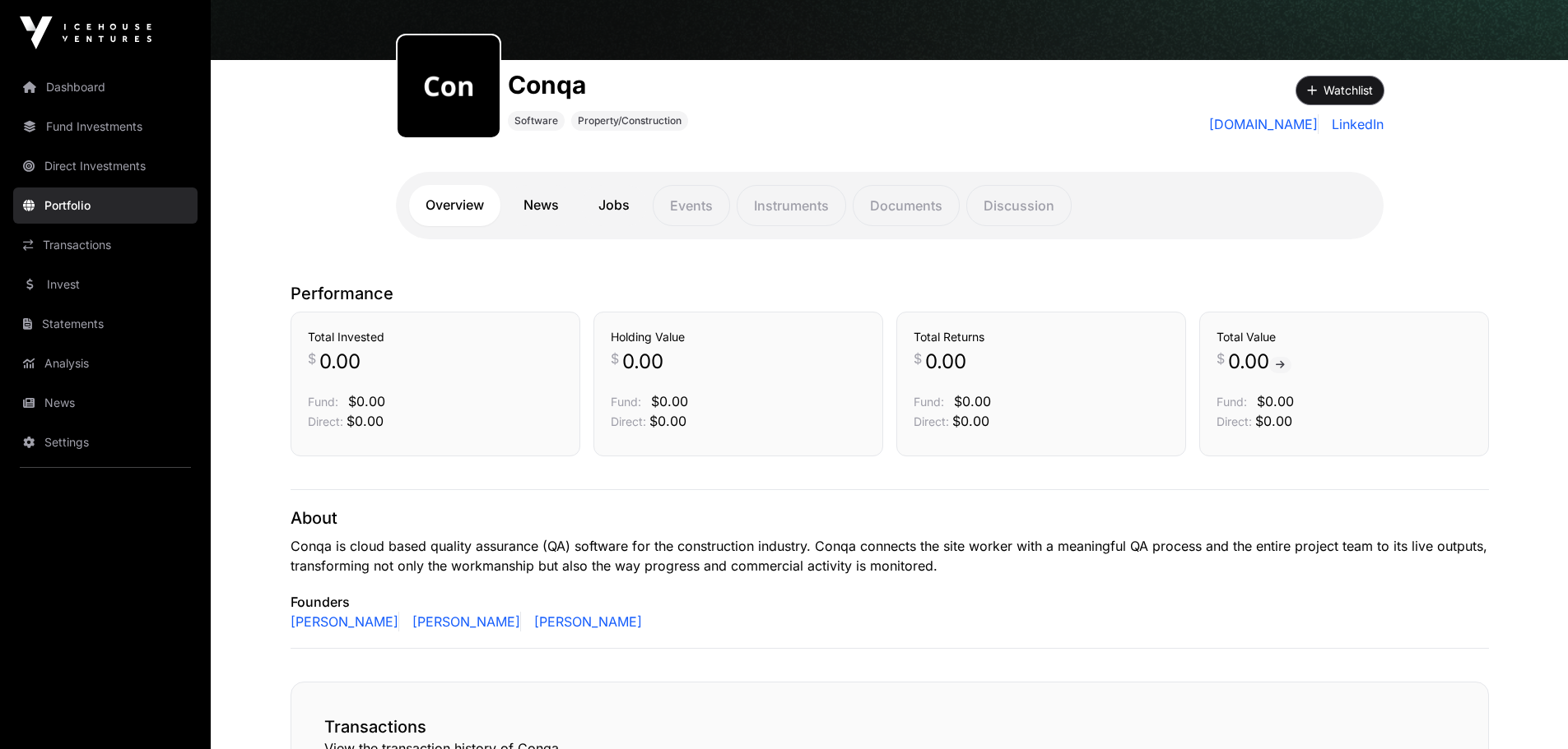
click at [1347, 83] on button "Watchlist" at bounding box center [1339, 91] width 87 height 28
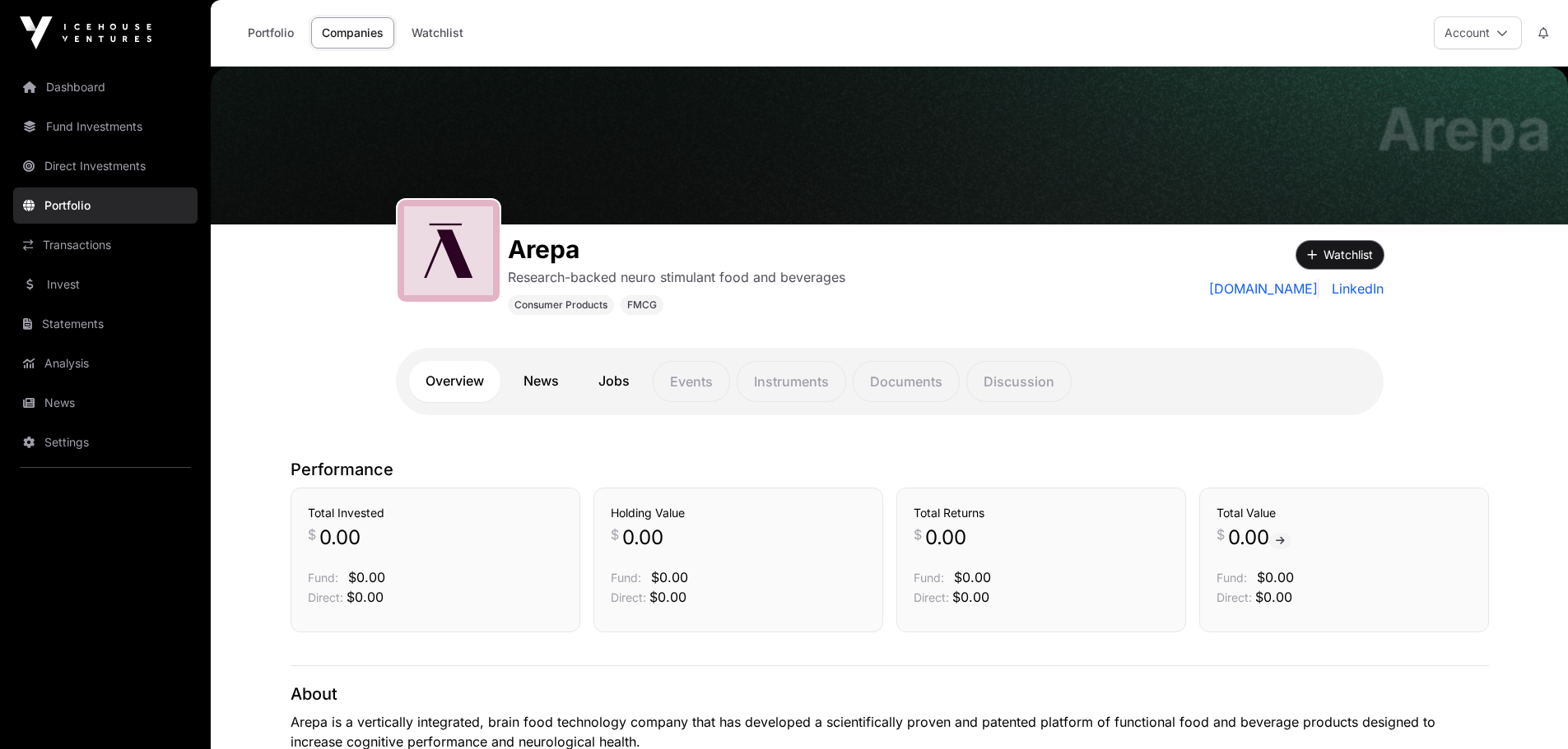
click at [1352, 253] on button "Watchlist" at bounding box center [1339, 255] width 87 height 28
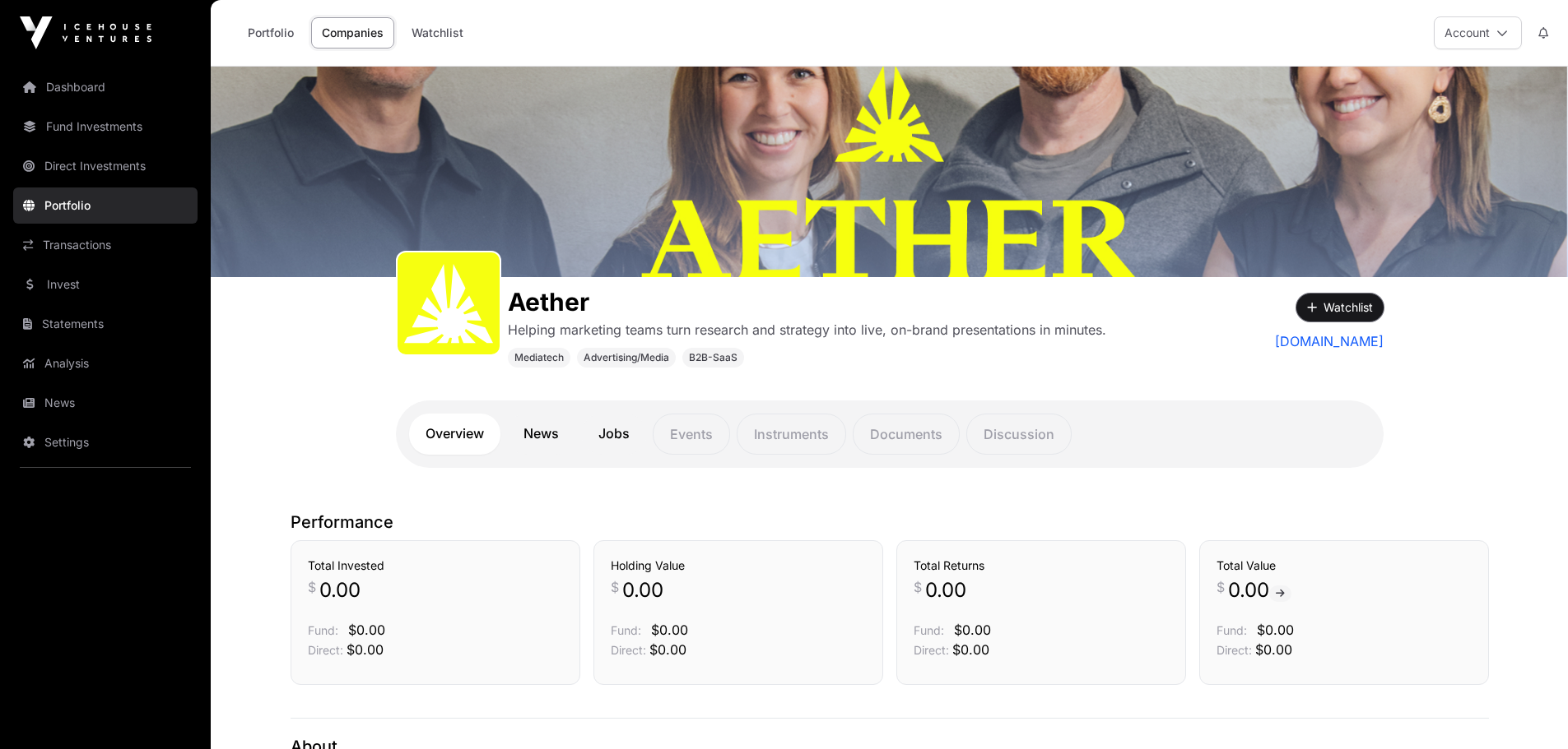
click at [1357, 310] on button "Watchlist" at bounding box center [1339, 308] width 87 height 28
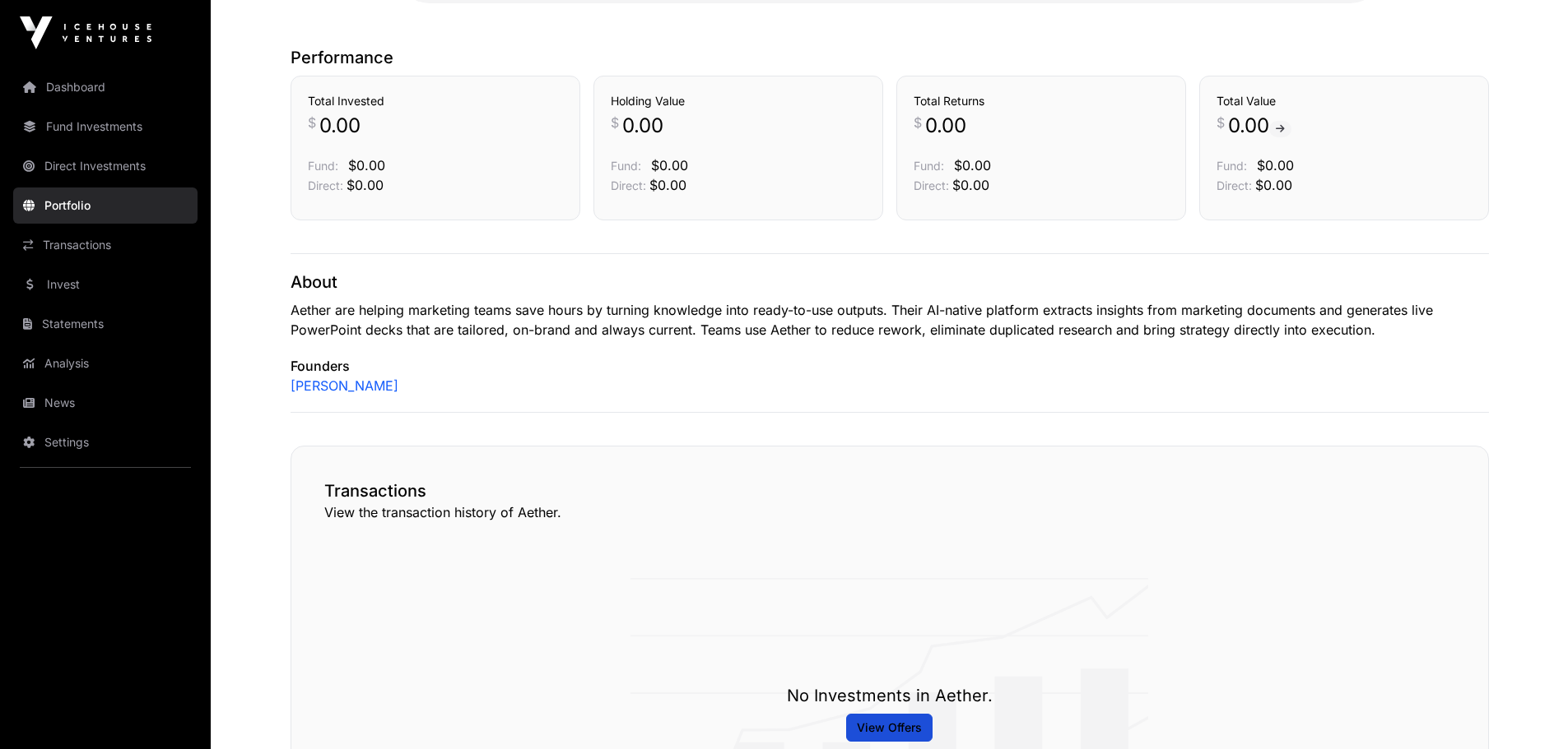
scroll to position [493, 0]
